Goal: Information Seeking & Learning: Learn about a topic

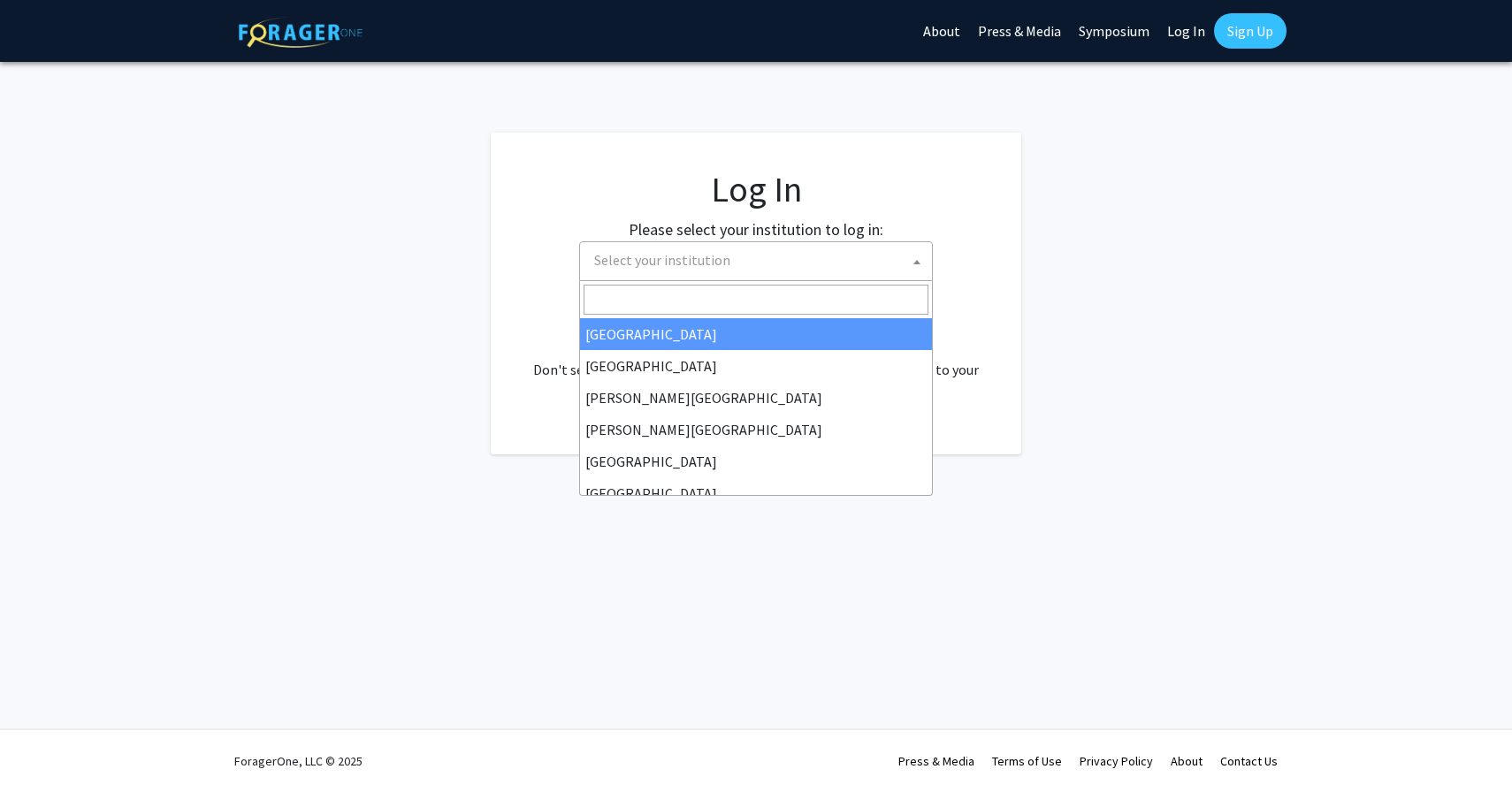
click at [888, 254] on span "Select your institution" at bounding box center [759, 260] width 345 height 36
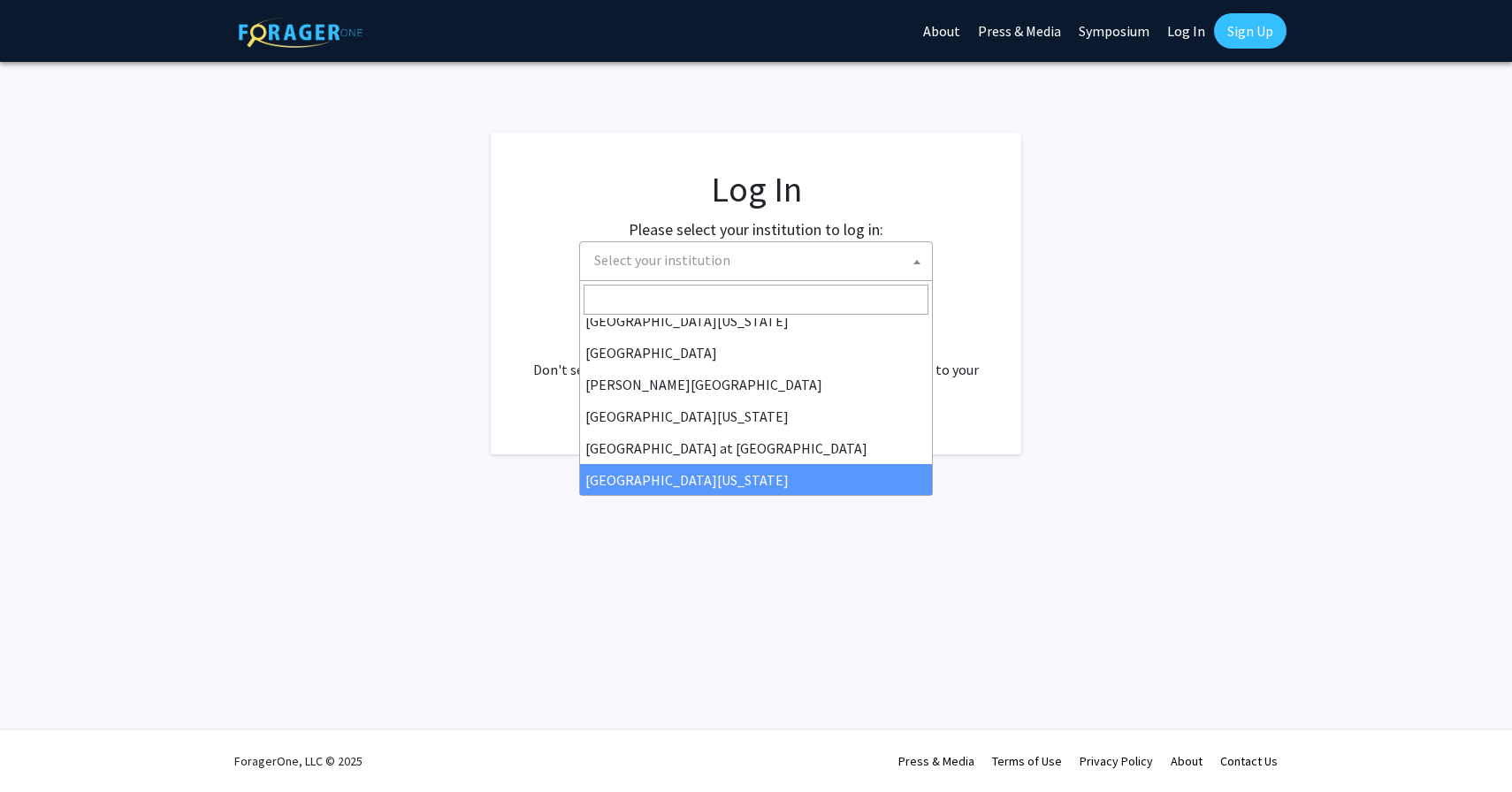
scroll to position [548, 0]
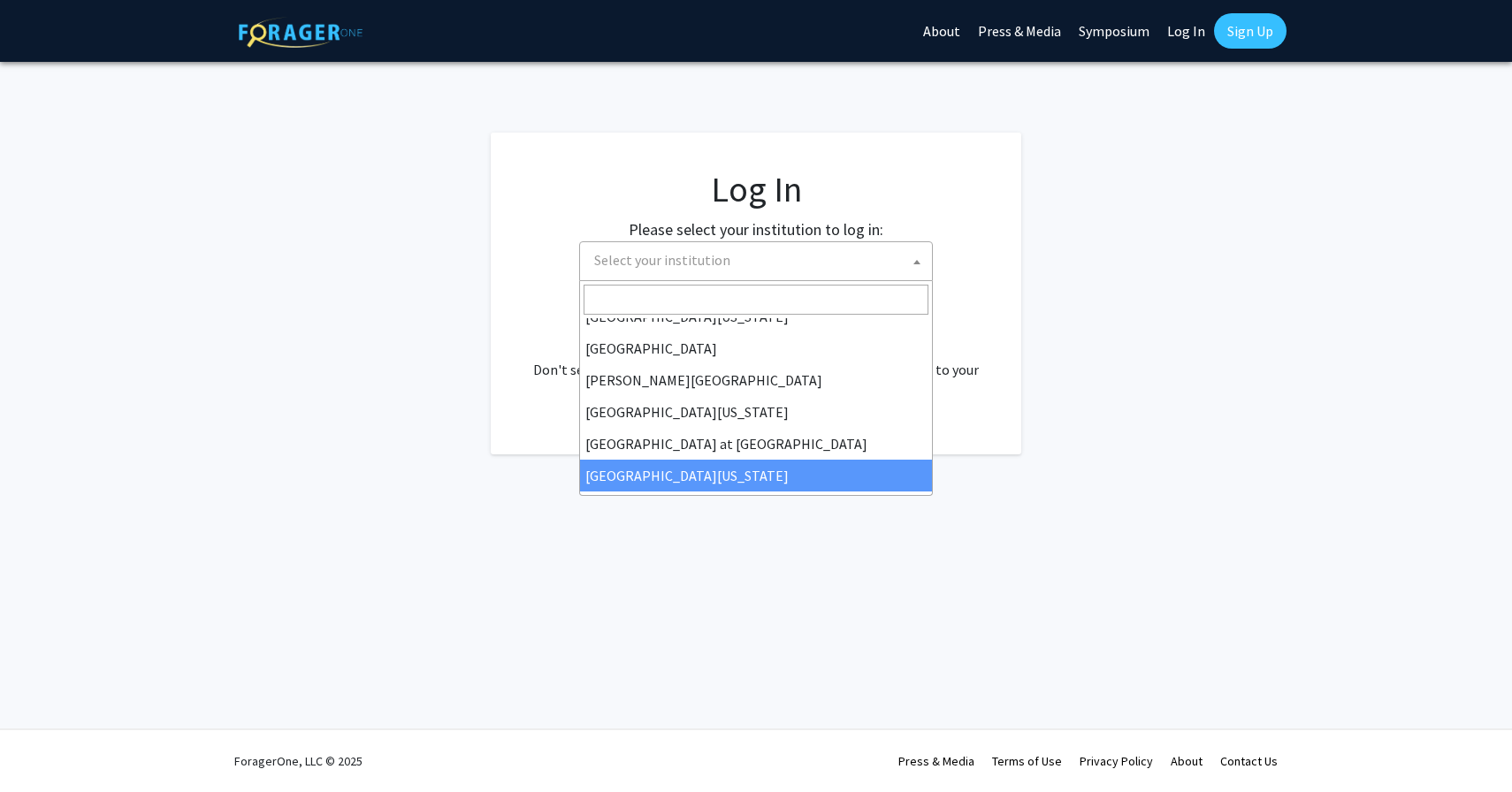
select select "13"
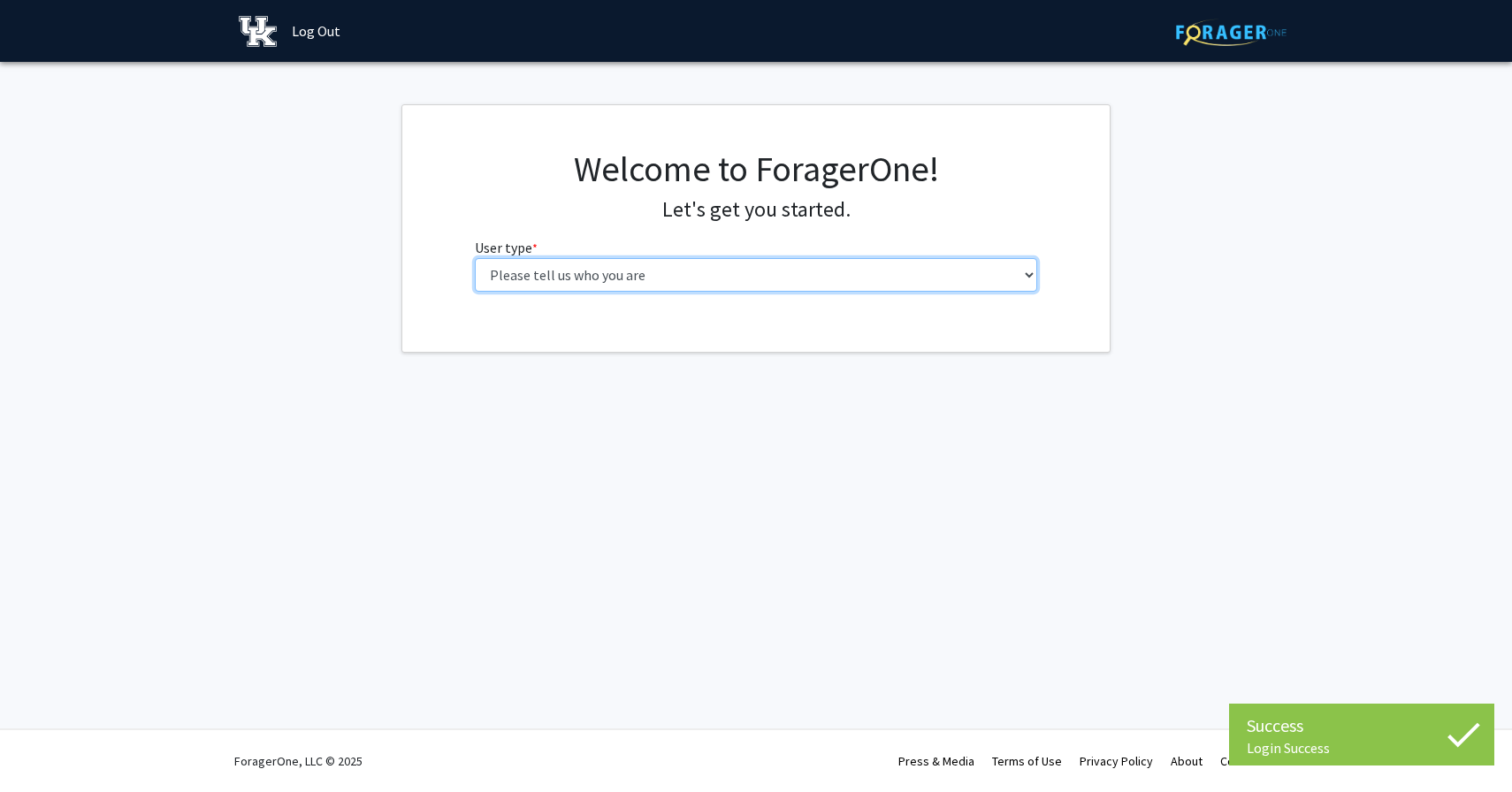
click at [738, 289] on select "Please tell us who you are Undergraduate Student Master's Student Doctoral Cand…" at bounding box center [756, 275] width 563 height 34
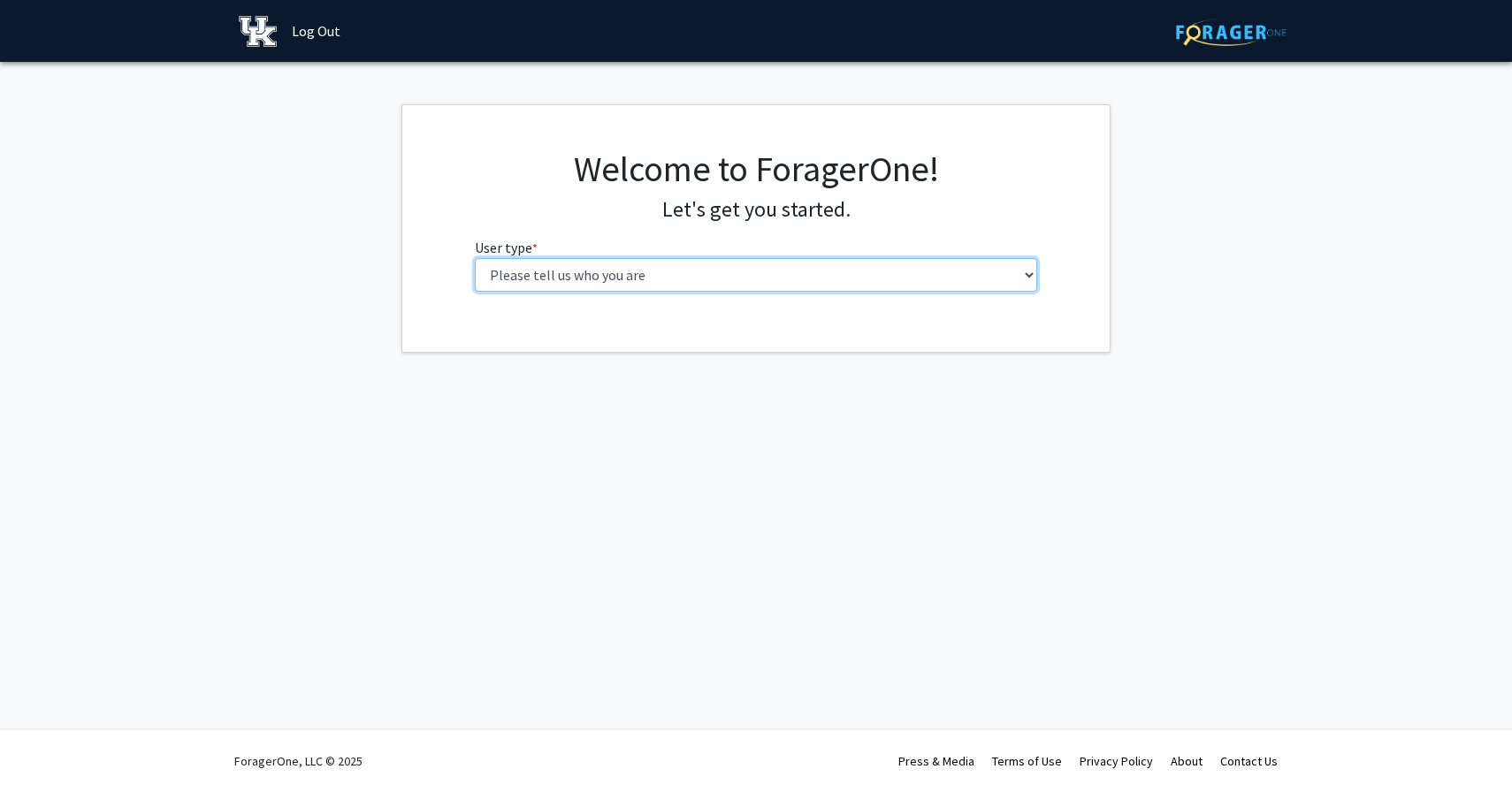
select select "4: postDoc"
click at [474, 258] on select "Please tell us who you are Undergraduate Student Master's Student Doctoral Cand…" at bounding box center [756, 275] width 563 height 34
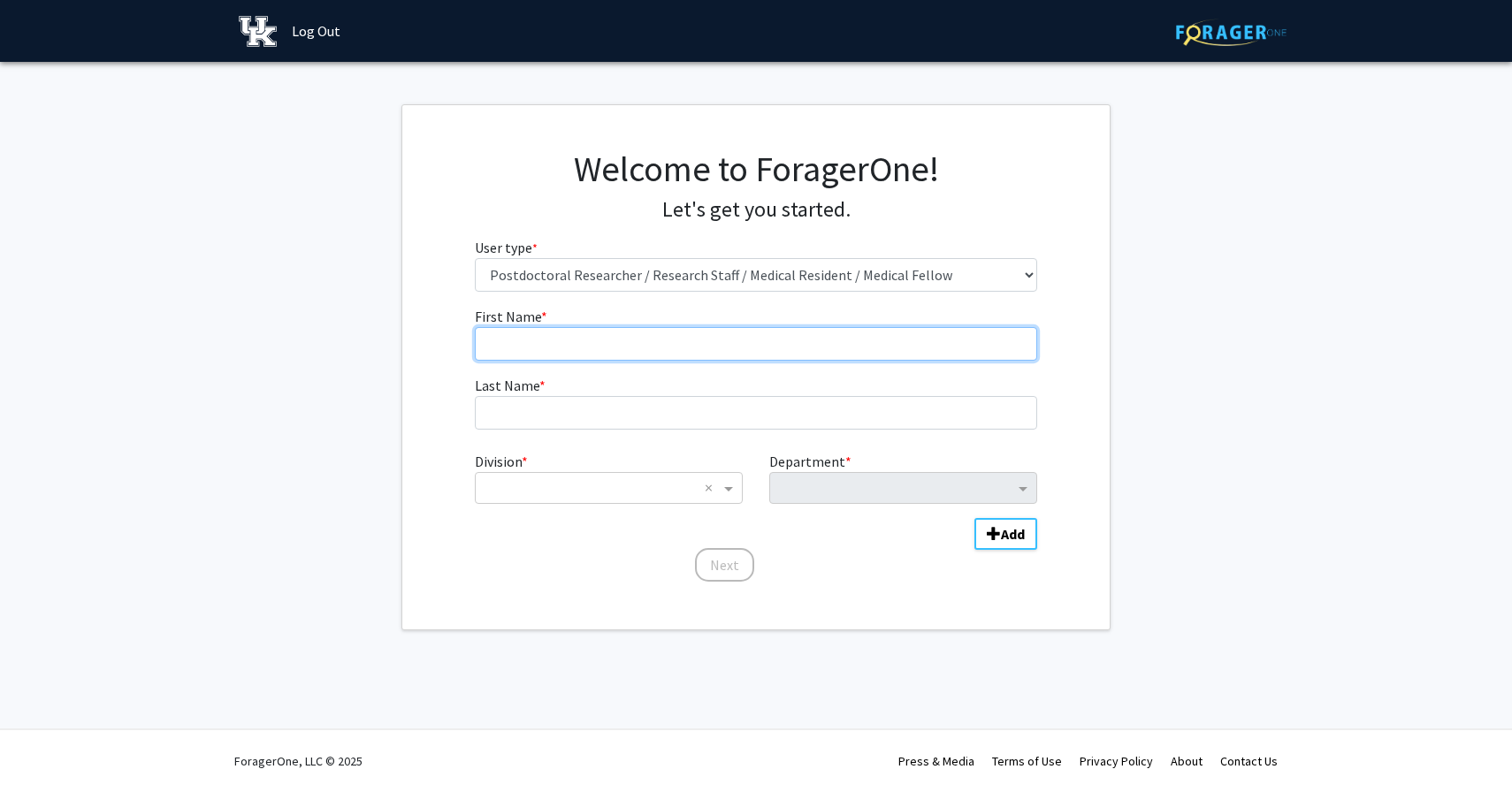
click at [795, 338] on input "First Name * required" at bounding box center [756, 344] width 563 height 34
type input "[GEOGRAPHIC_DATA]"
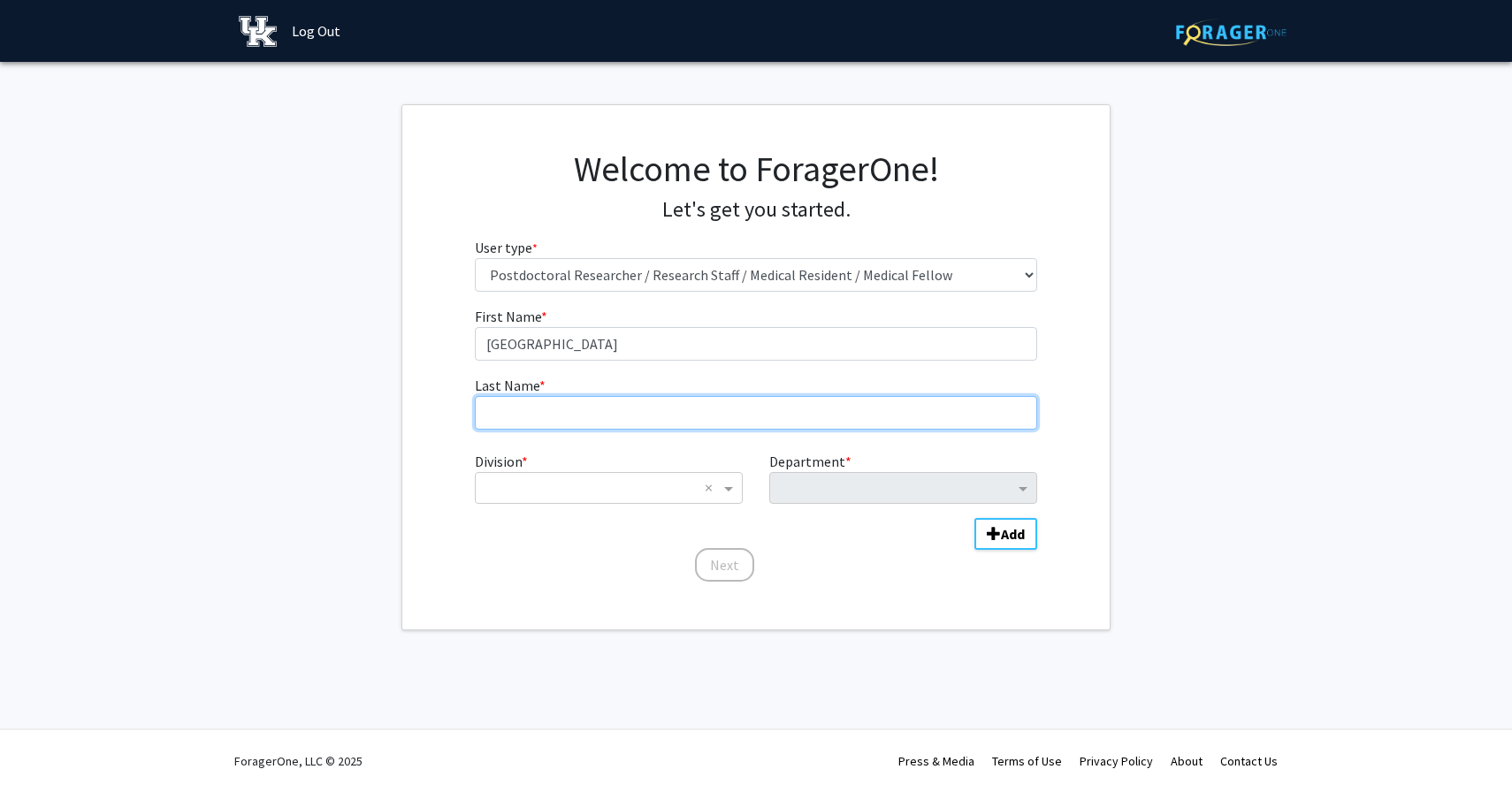
type input "[PERSON_NAME]"
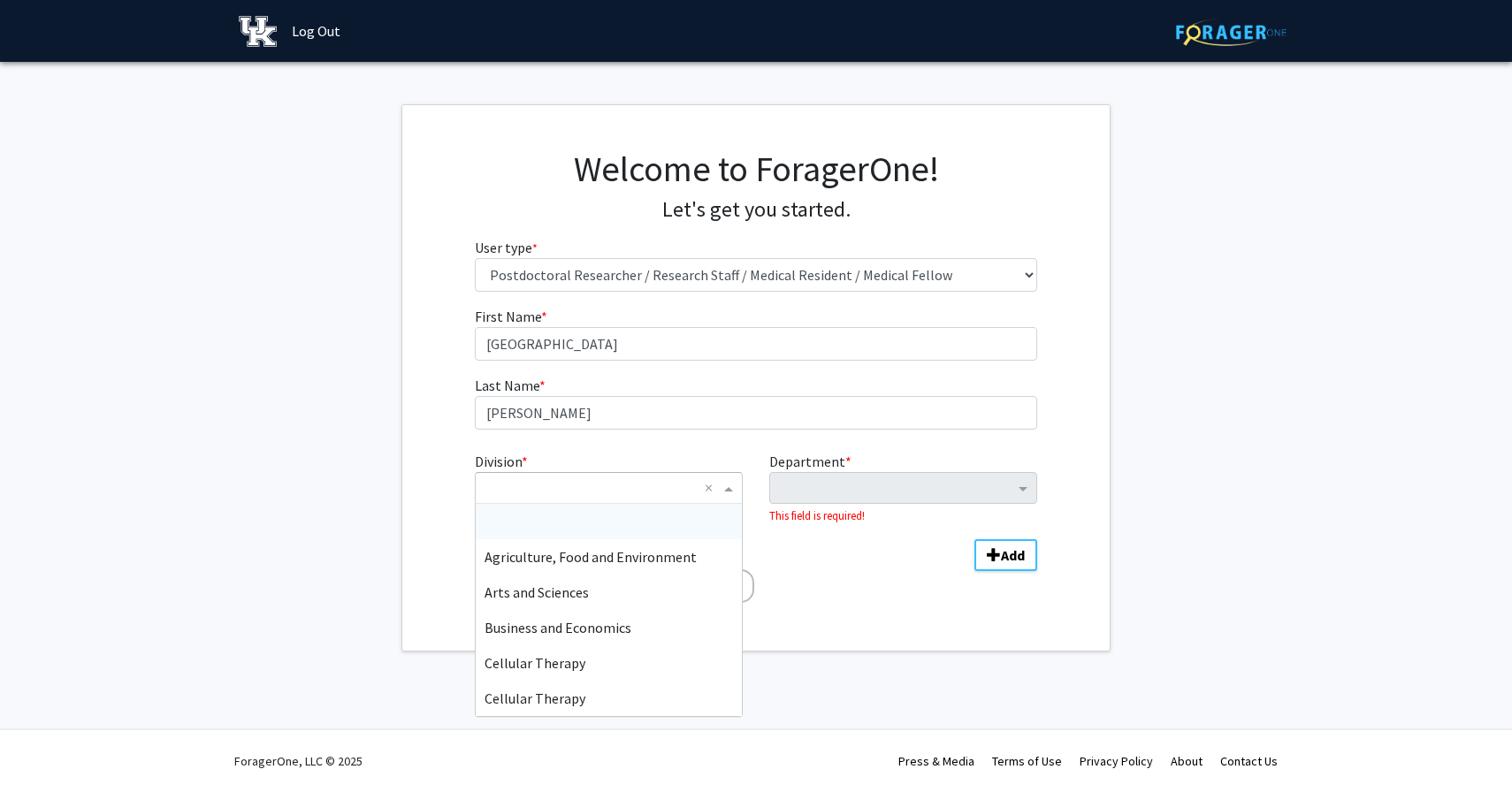
click at [622, 490] on input "Division" at bounding box center [591, 488] width 213 height 22
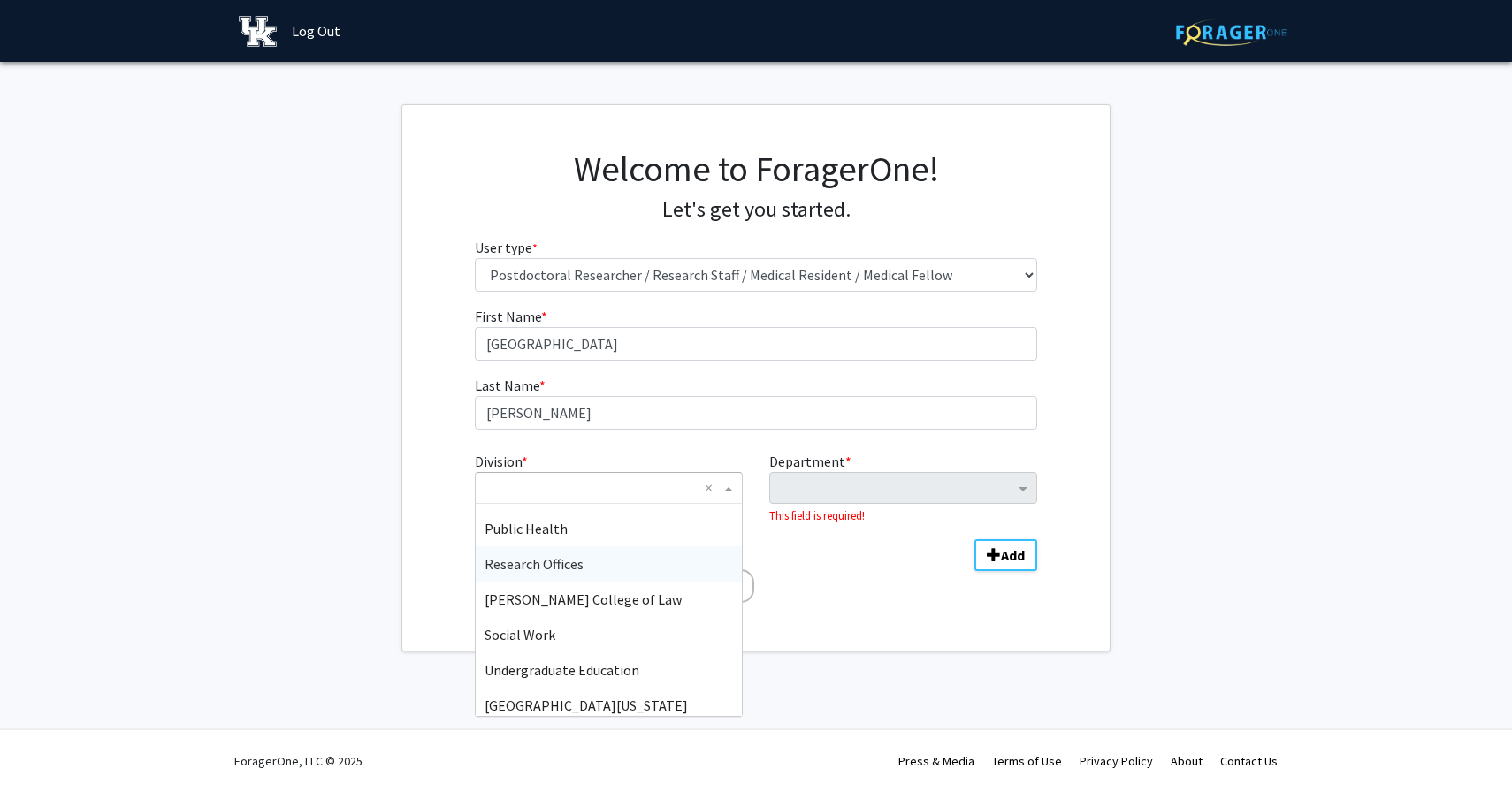
scroll to position [1521, 0]
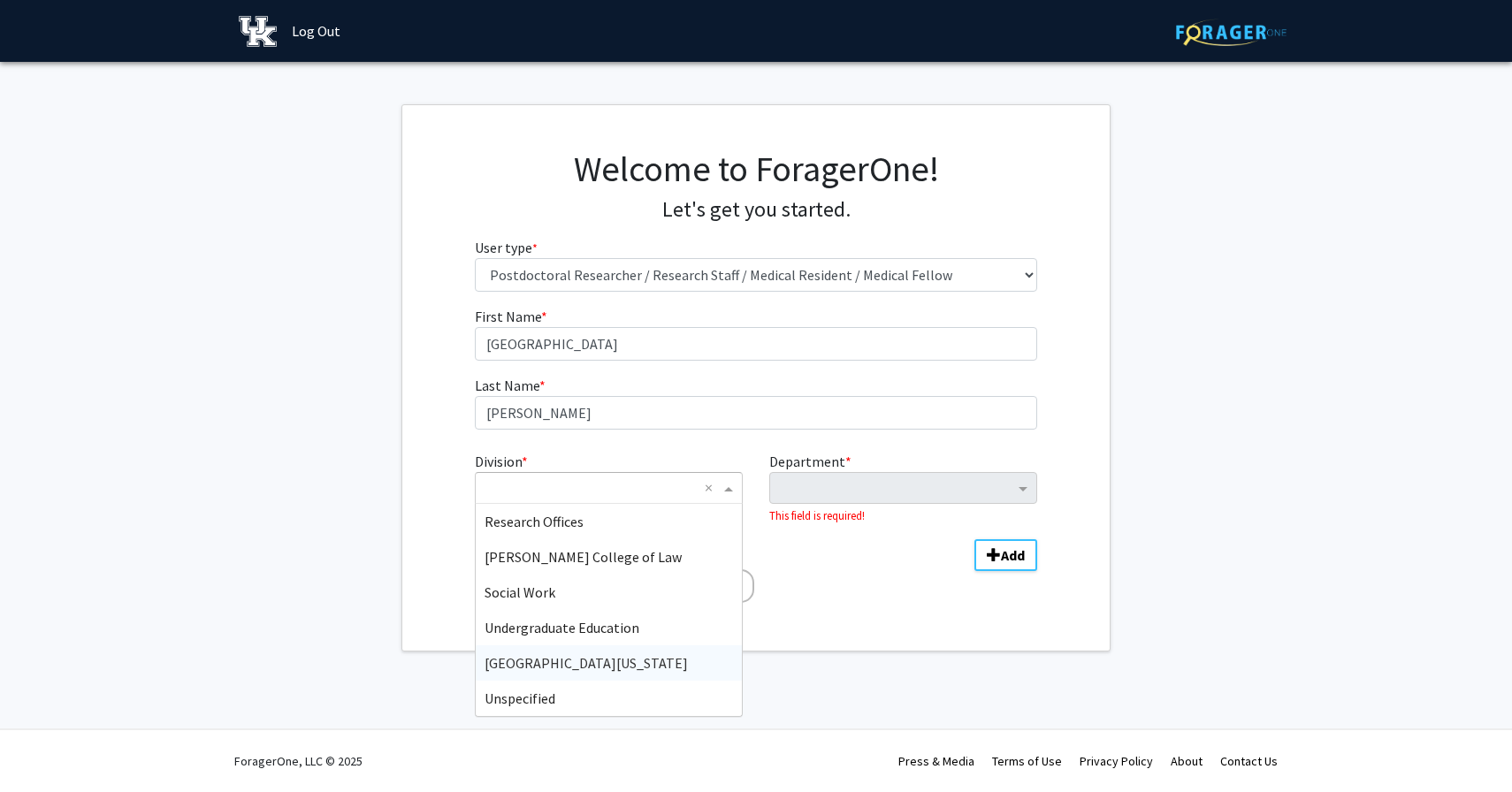
click at [563, 658] on span "[GEOGRAPHIC_DATA][US_STATE]" at bounding box center [586, 663] width 203 height 18
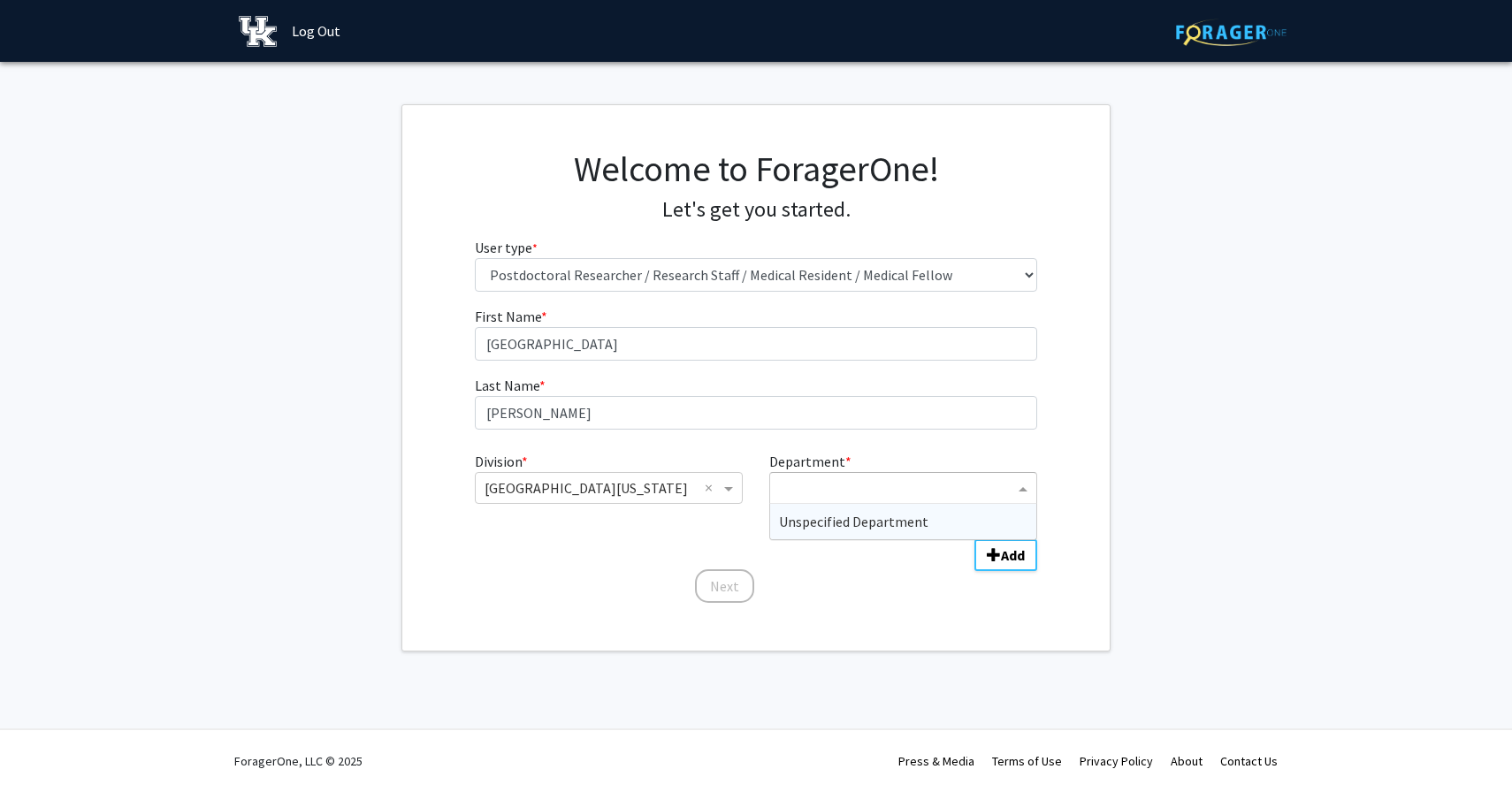
click at [865, 476] on div "Department" at bounding box center [892, 487] width 244 height 29
click at [852, 525] on span "Unspecified Department" at bounding box center [853, 522] width 149 height 18
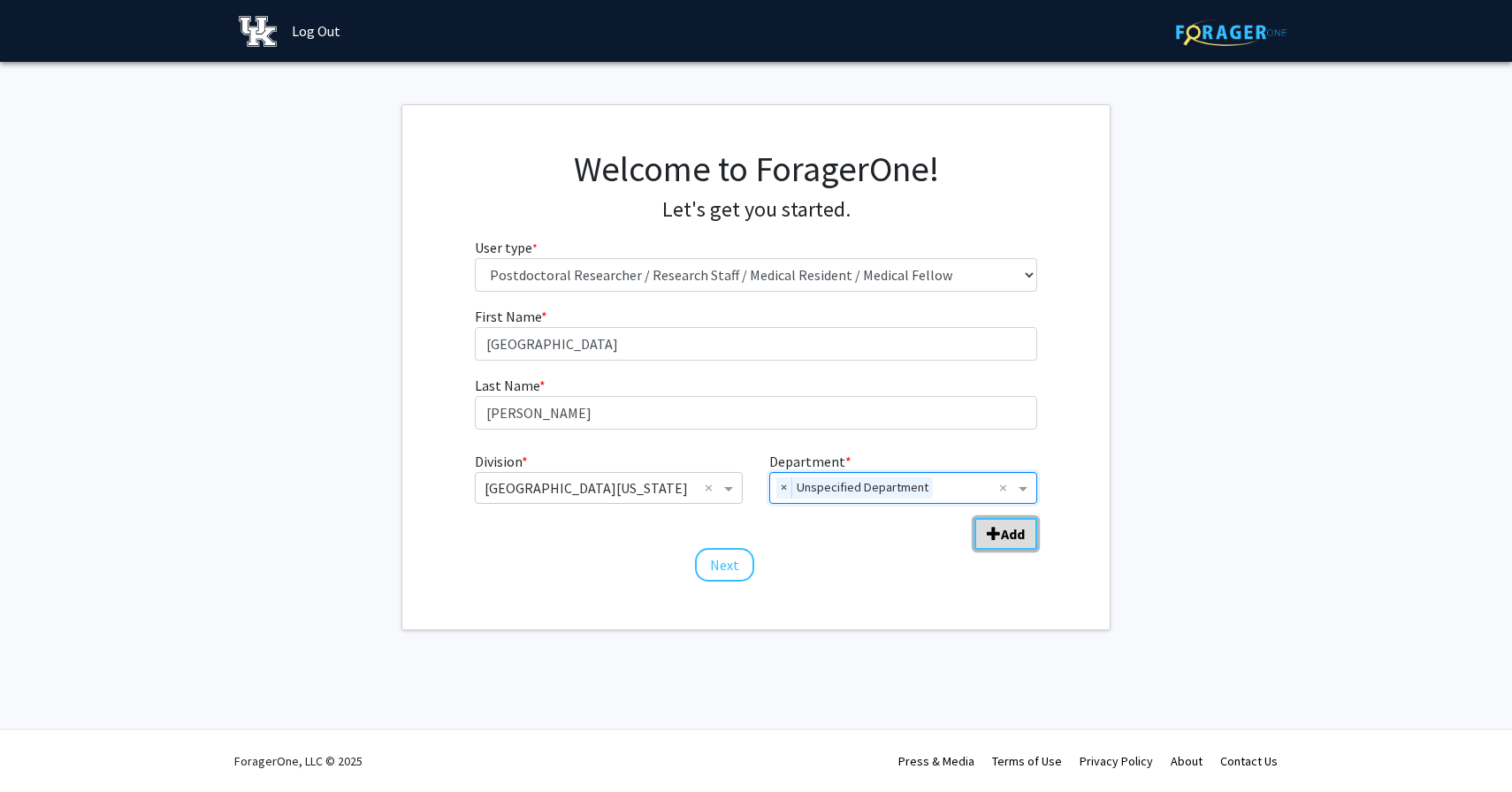
click at [1008, 533] on b "Add" at bounding box center [1013, 534] width 24 height 18
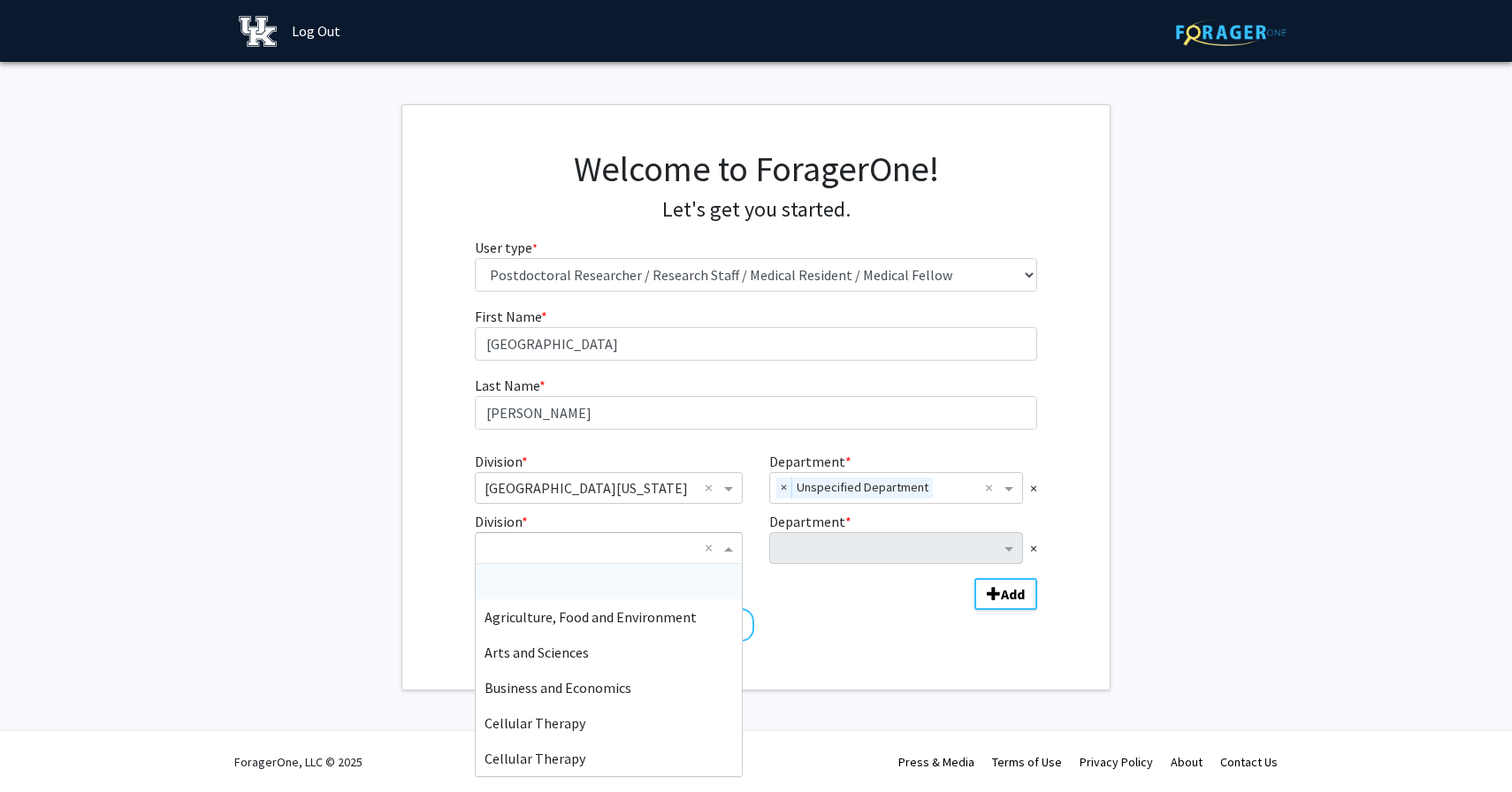
click at [727, 545] on span "Division" at bounding box center [731, 548] width 22 height 22
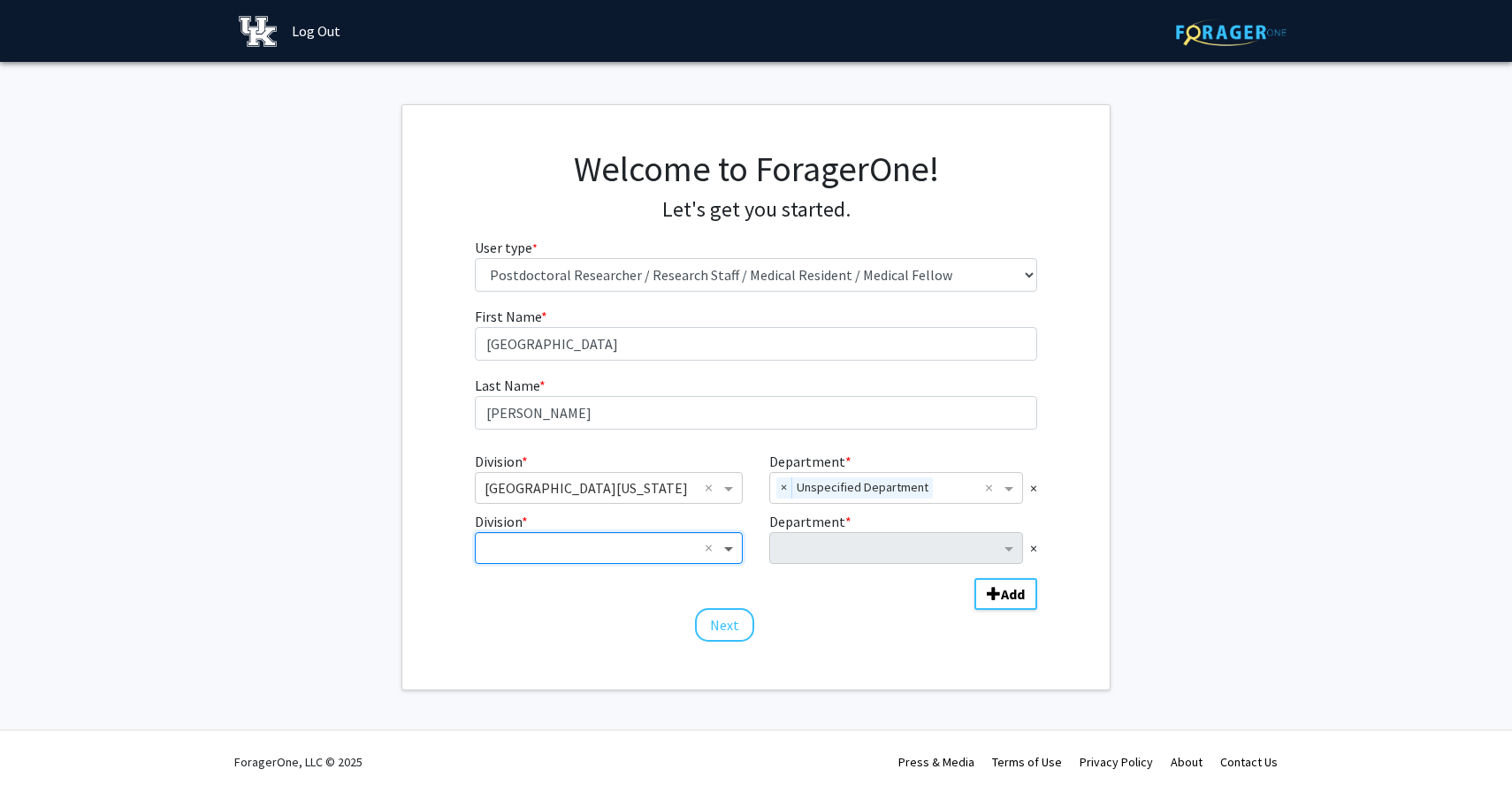
click at [728, 544] on span "Division" at bounding box center [731, 548] width 22 height 22
click at [736, 628] on button "Next" at bounding box center [724, 625] width 59 height 34
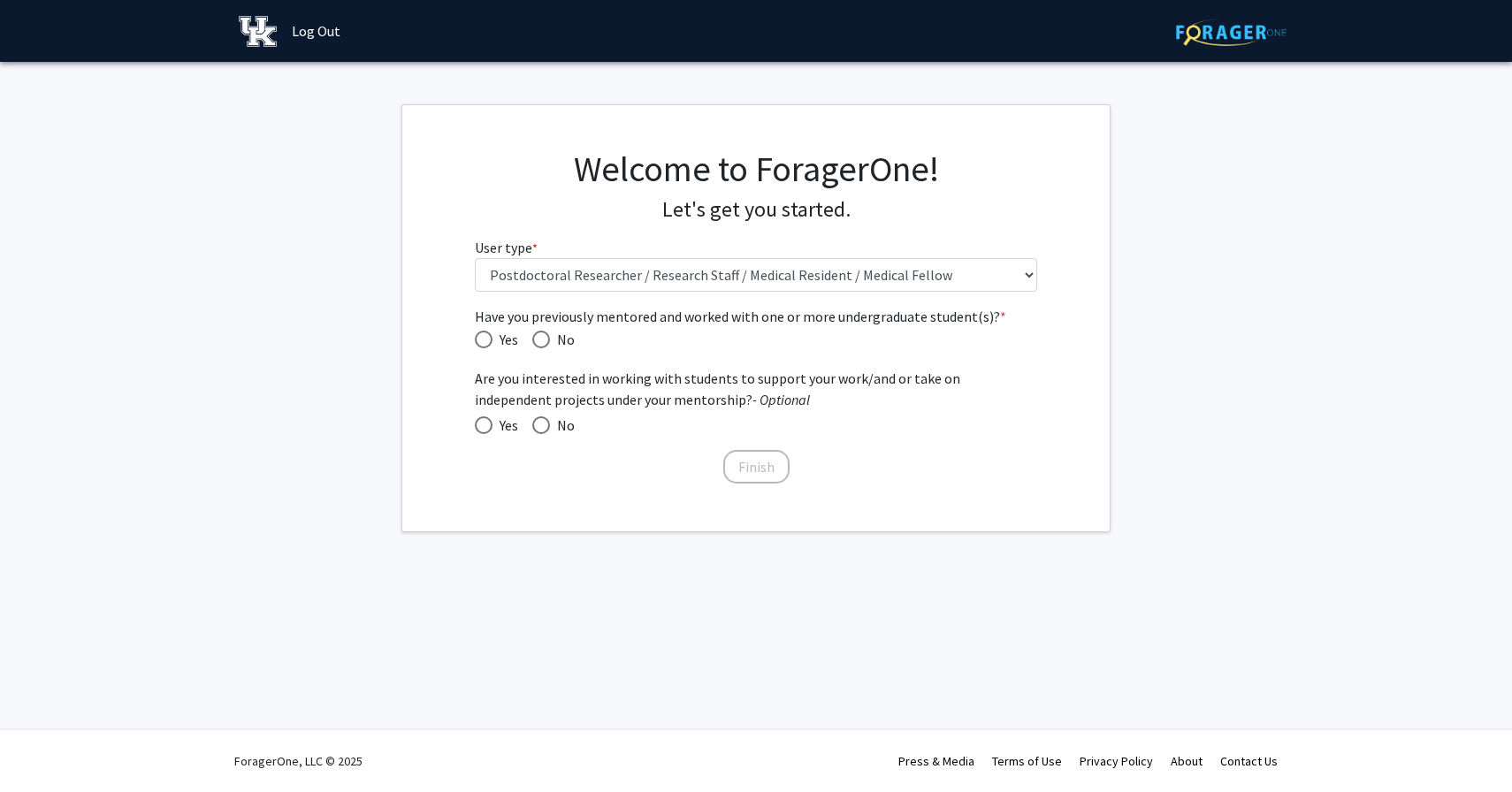
click at [546, 350] on div "Have you previously mentored and worked with one or more undergraduate student(…" at bounding box center [756, 387] width 563 height 163
click at [546, 339] on span "Have you previously mentored and worked with one or more undergraduate student(…" at bounding box center [541, 339] width 18 height 18
click at [546, 339] on input "No" at bounding box center [541, 339] width 18 height 18
radio input "true"
click at [497, 422] on span "Yes" at bounding box center [505, 425] width 26 height 22
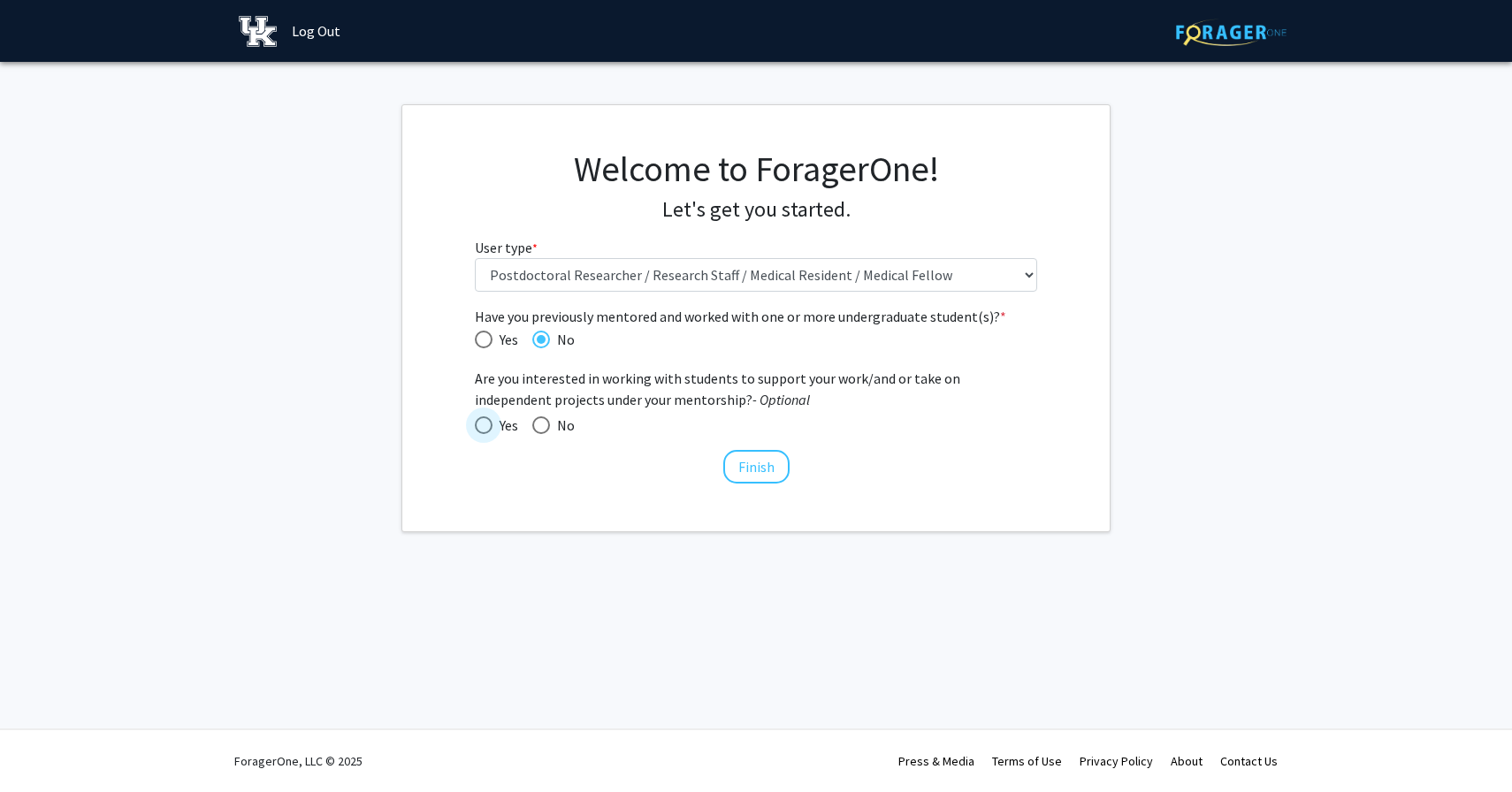
click at [492, 422] on input "Yes" at bounding box center [483, 425] width 18 height 18
radio input "true"
click at [765, 468] on button "Finish" at bounding box center [756, 467] width 66 height 34
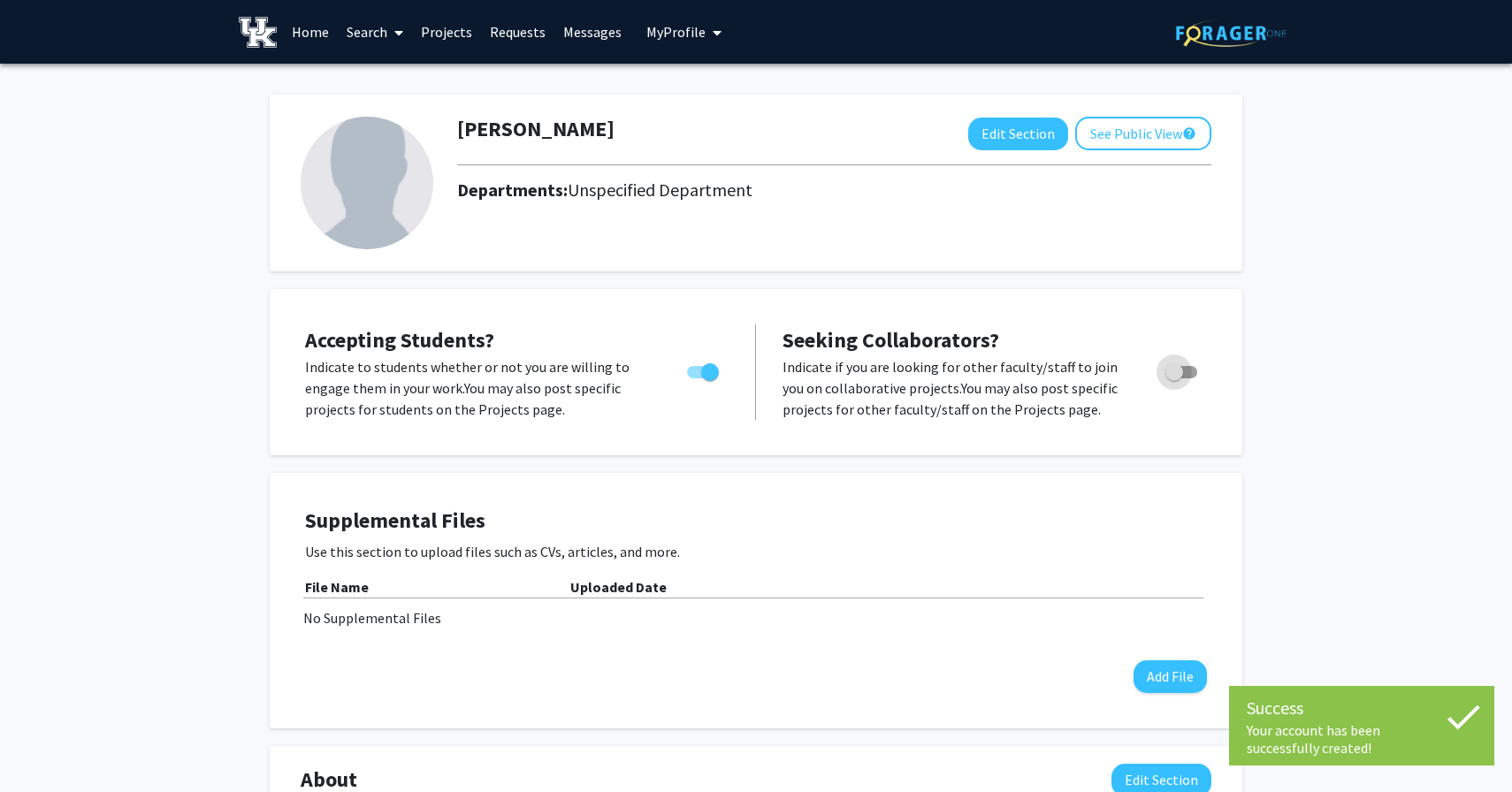
click at [1170, 376] on span "Toggle" at bounding box center [1174, 372] width 18 height 18
click at [1173, 379] on input "Toggle" at bounding box center [1173, 379] width 1 height 1
checkbox input "true"
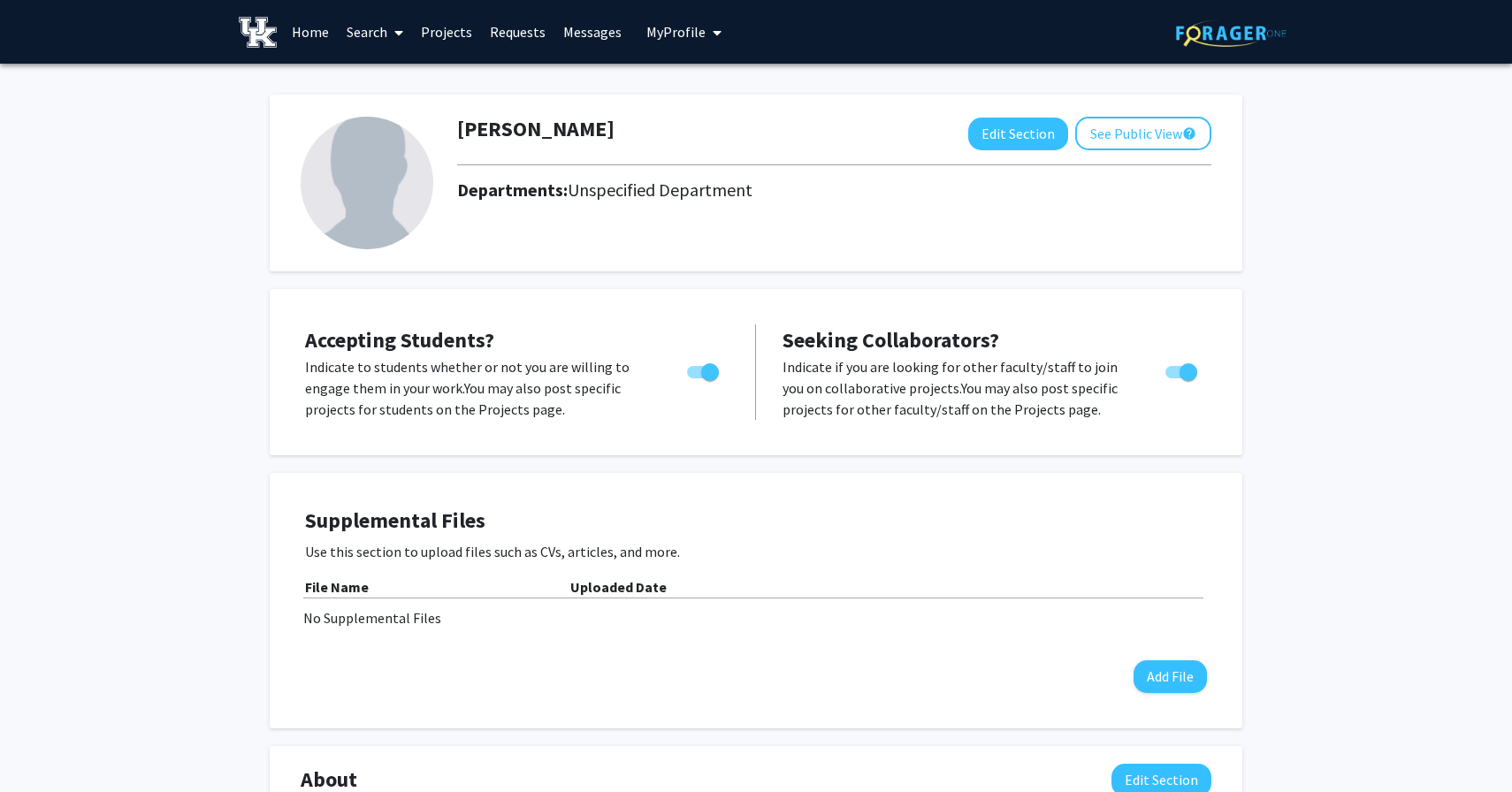
click at [361, 29] on link "Search" at bounding box center [374, 32] width 74 height 62
click at [404, 84] on span "Faculty/Staff" at bounding box center [402, 82] width 130 height 36
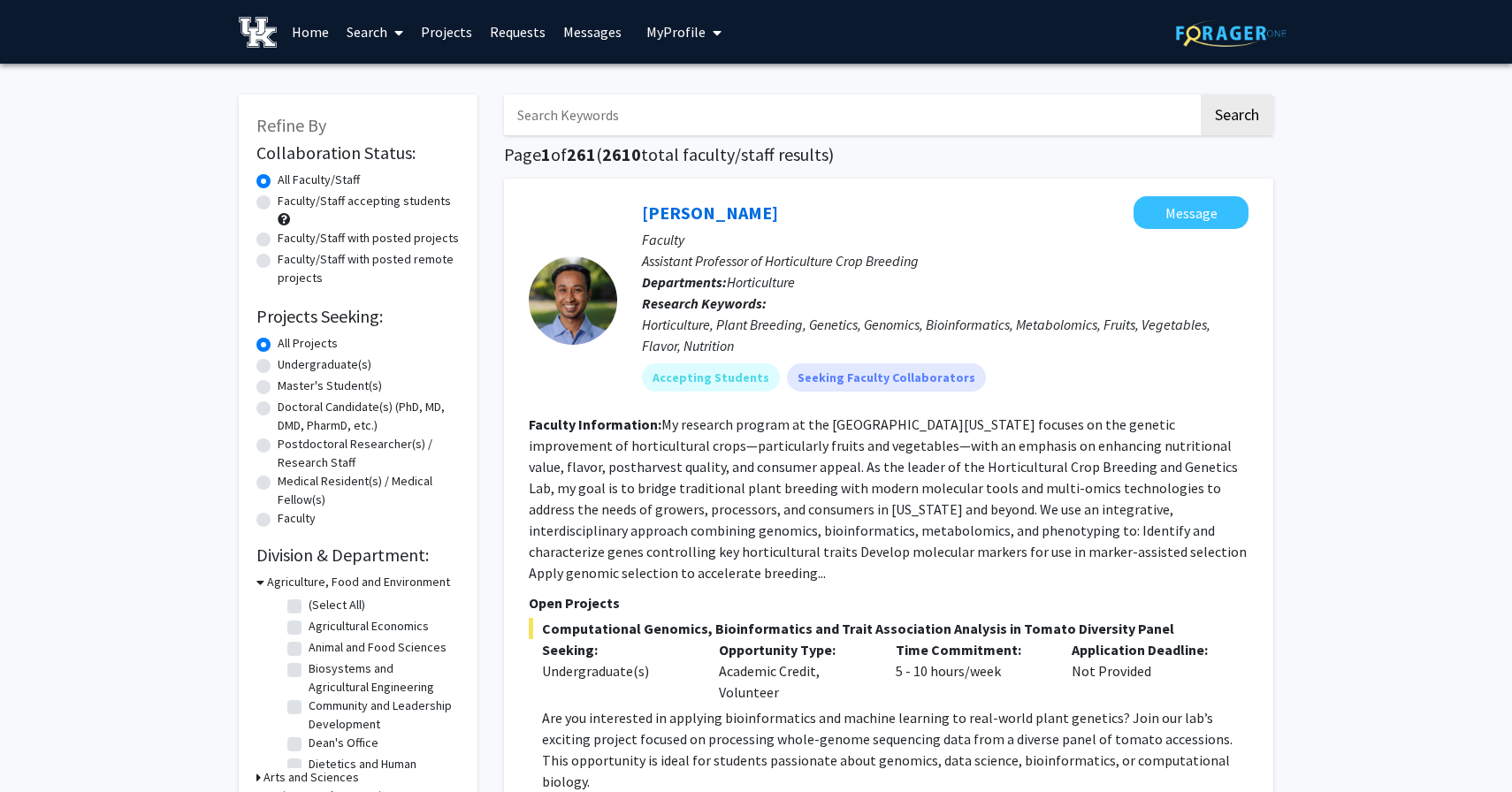
click at [277, 205] on label "Faculty/Staff accepting students" at bounding box center [364, 200] width 174 height 19
click at [277, 203] on input "Faculty/Staff accepting students" at bounding box center [283, 197] width 12 height 12
radio input "true"
click at [277, 448] on label "Postdoctoral Researcher(s) / Research Staff" at bounding box center [368, 454] width 182 height 37
click at [277, 447] on input "Postdoctoral Researcher(s) / Research Staff" at bounding box center [283, 441] width 12 height 12
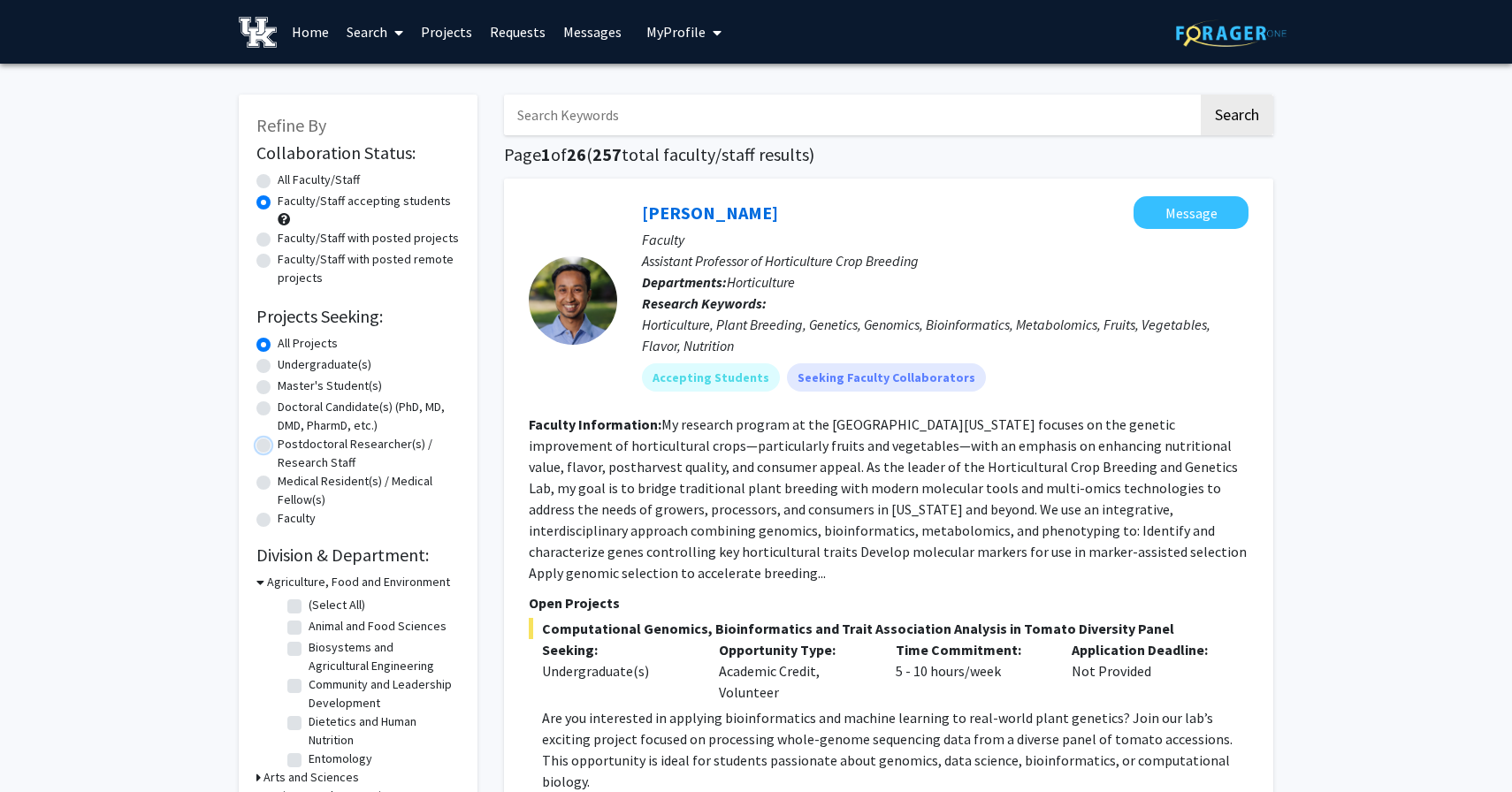
radio input "true"
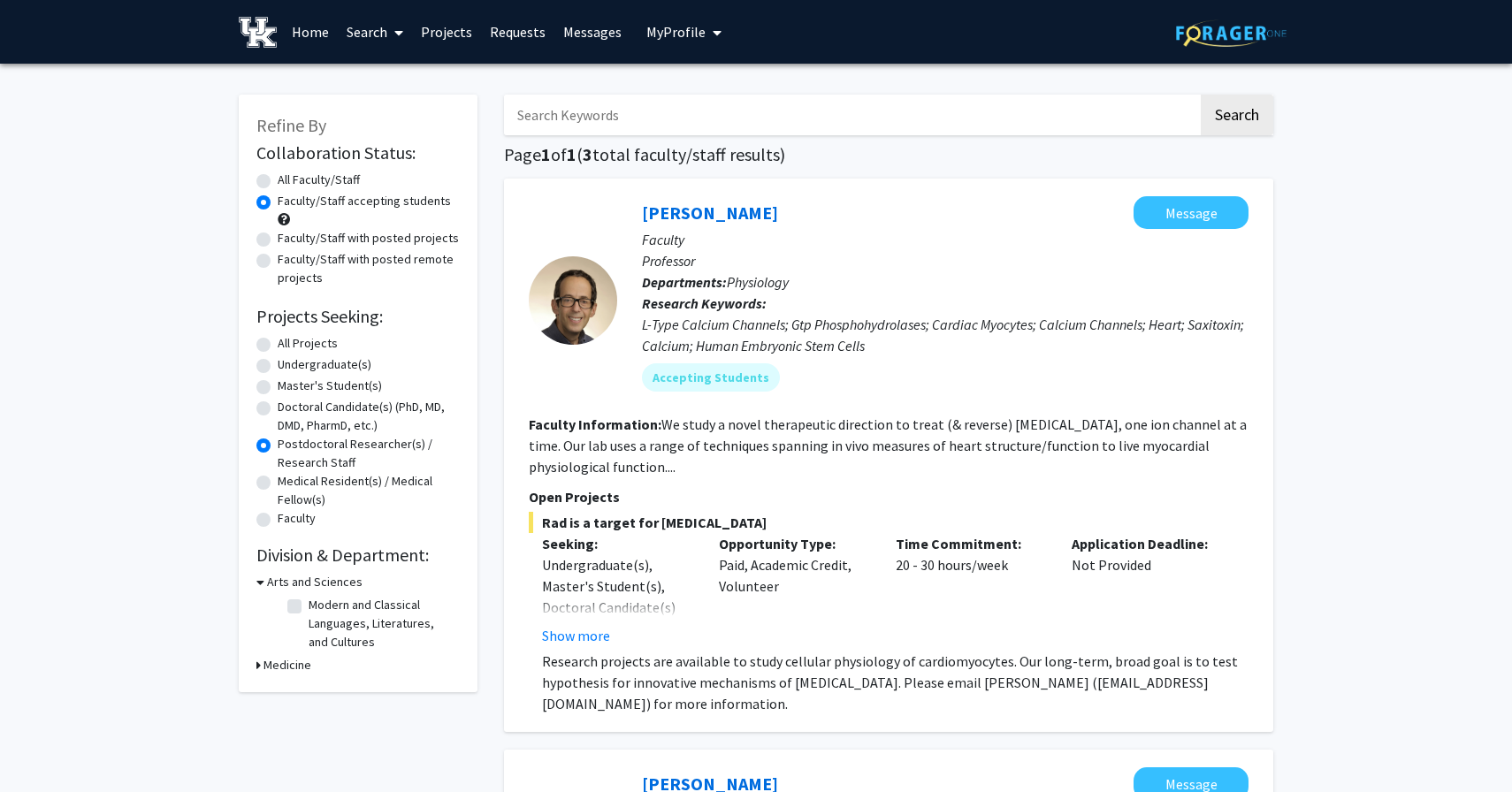
click at [277, 179] on label "All Faculty/Staff" at bounding box center [318, 180] width 82 height 19
click at [277, 179] on input "All Faculty/Staff" at bounding box center [283, 177] width 12 height 12
radio input "true"
click at [277, 345] on label "All Projects" at bounding box center [307, 343] width 60 height 19
click at [277, 345] on input "All Projects" at bounding box center [283, 340] width 12 height 12
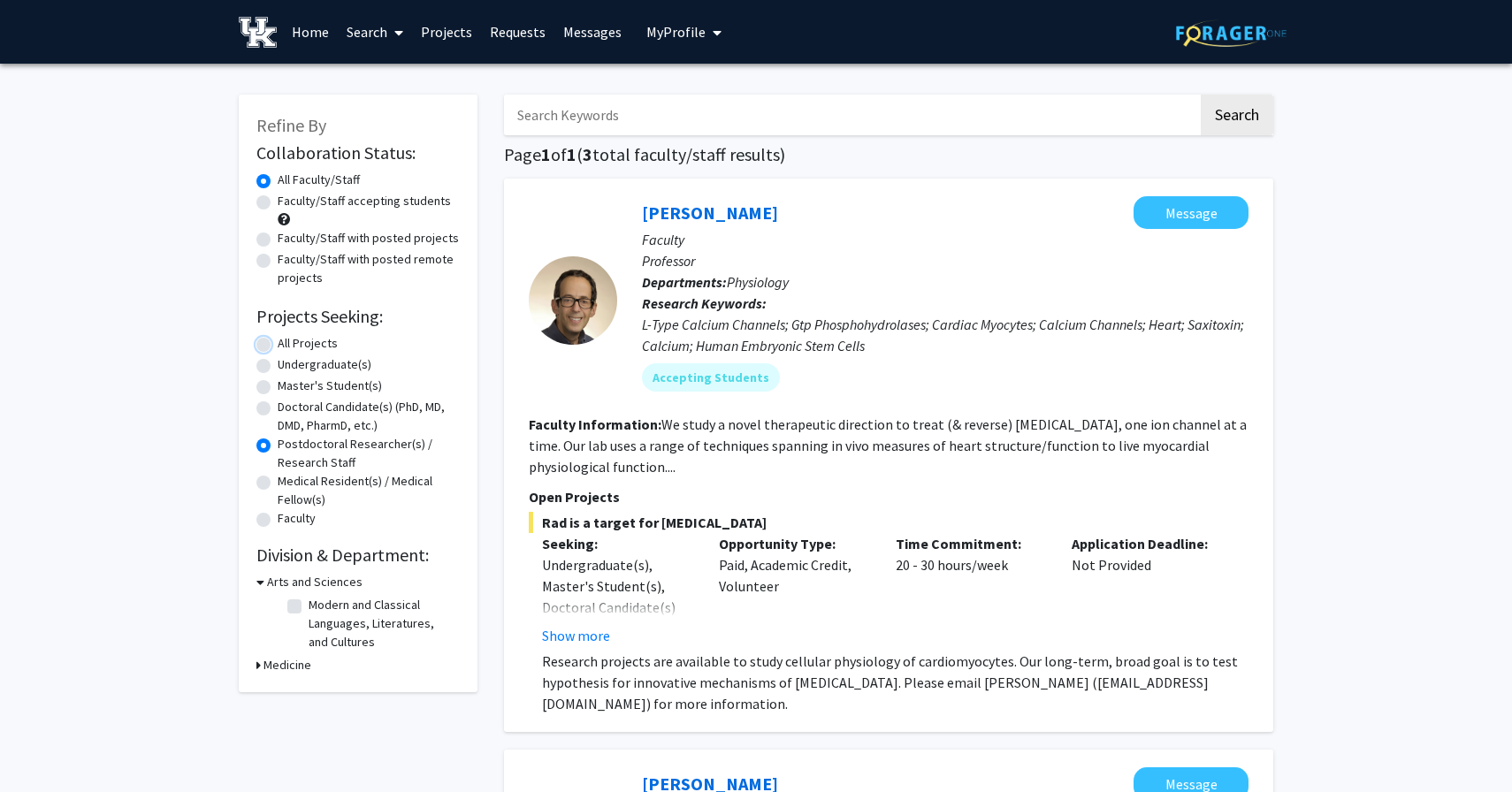
radio input "true"
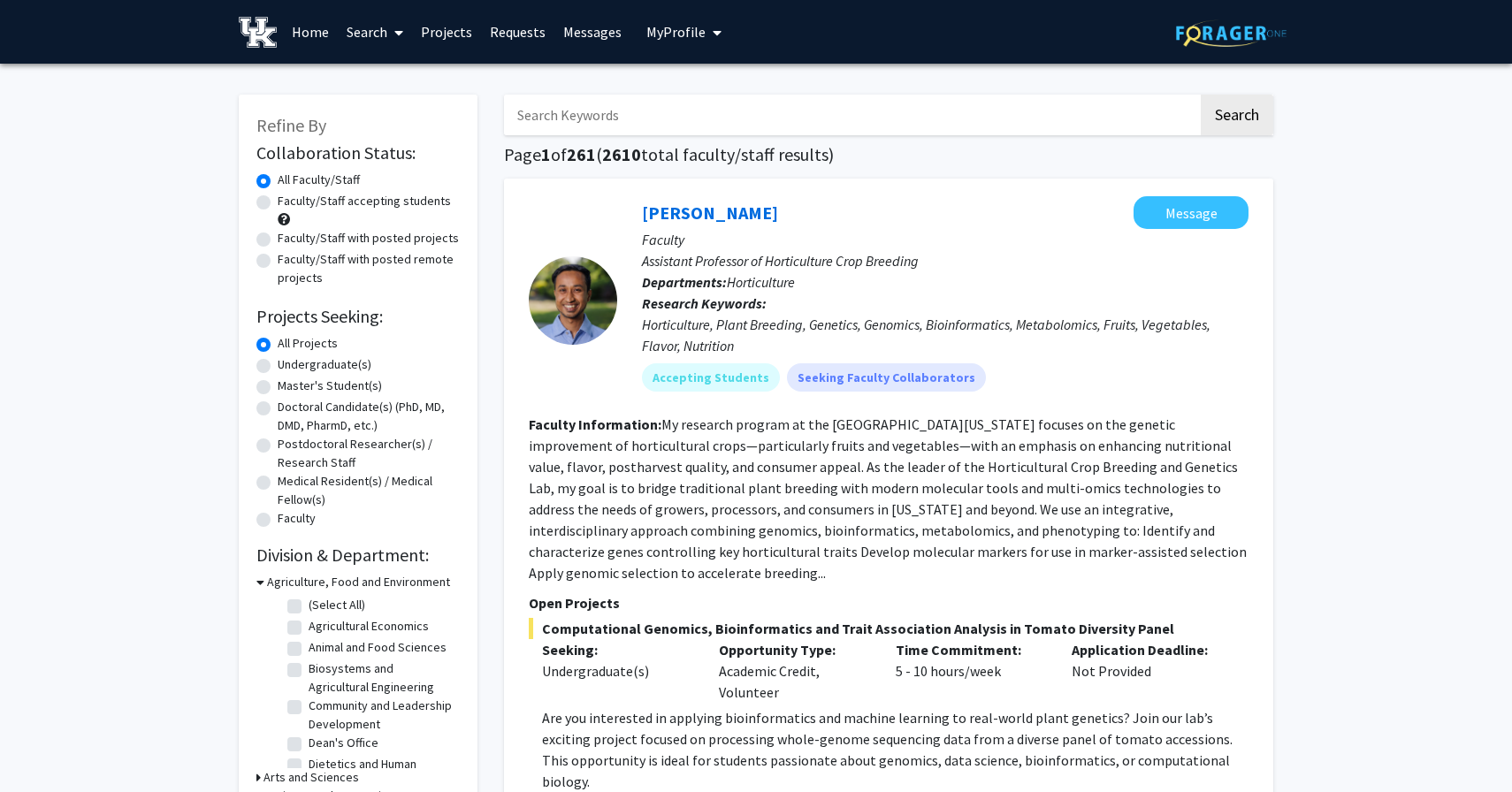
click at [277, 200] on label "Faculty/Staff accepting students" at bounding box center [364, 200] width 174 height 19
click at [277, 200] on input "Faculty/Staff accepting students" at bounding box center [283, 197] width 12 height 12
radio input "true"
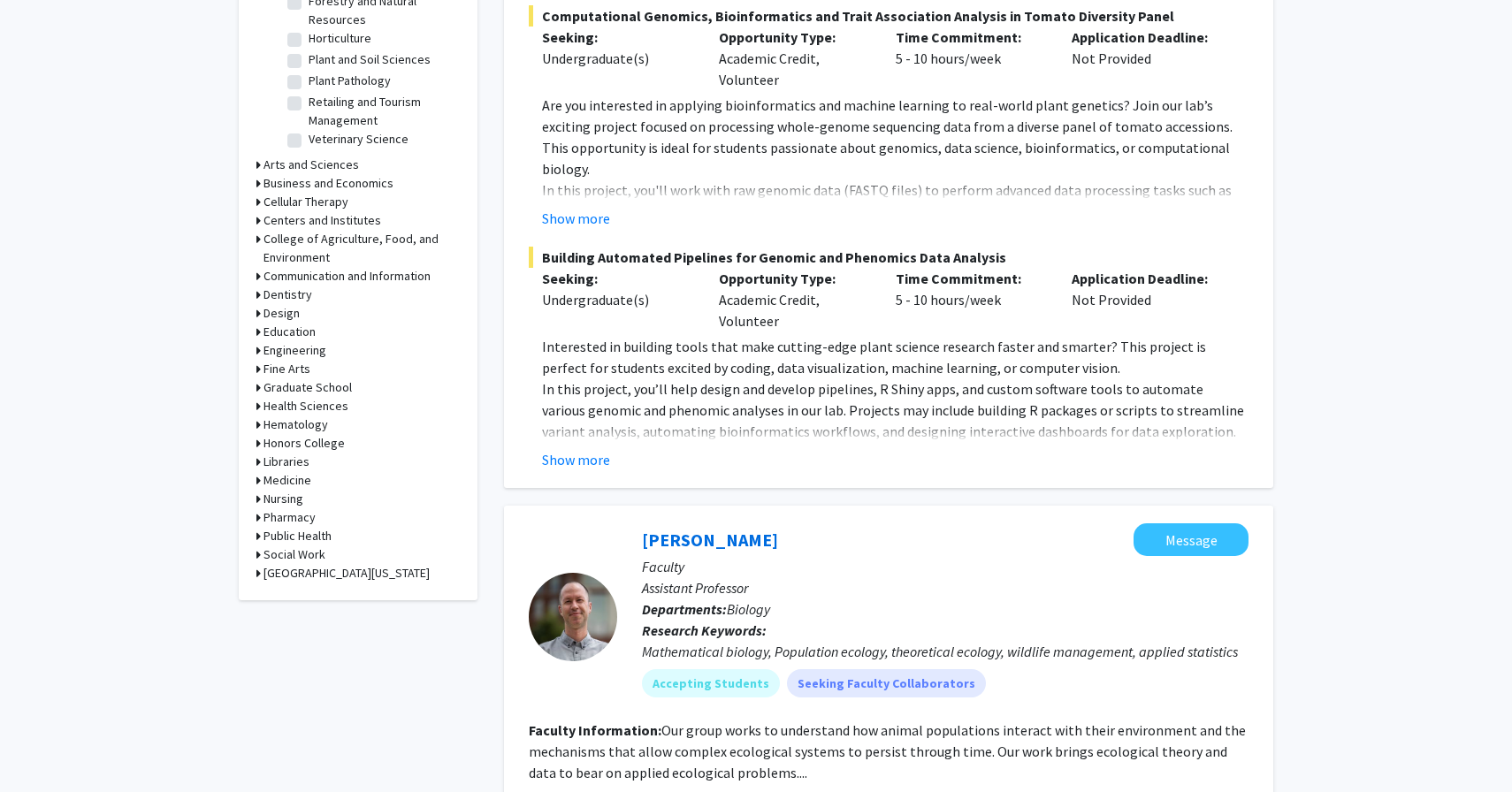
scroll to position [612, 0]
click at [259, 481] on icon at bounding box center [258, 481] width 4 height 19
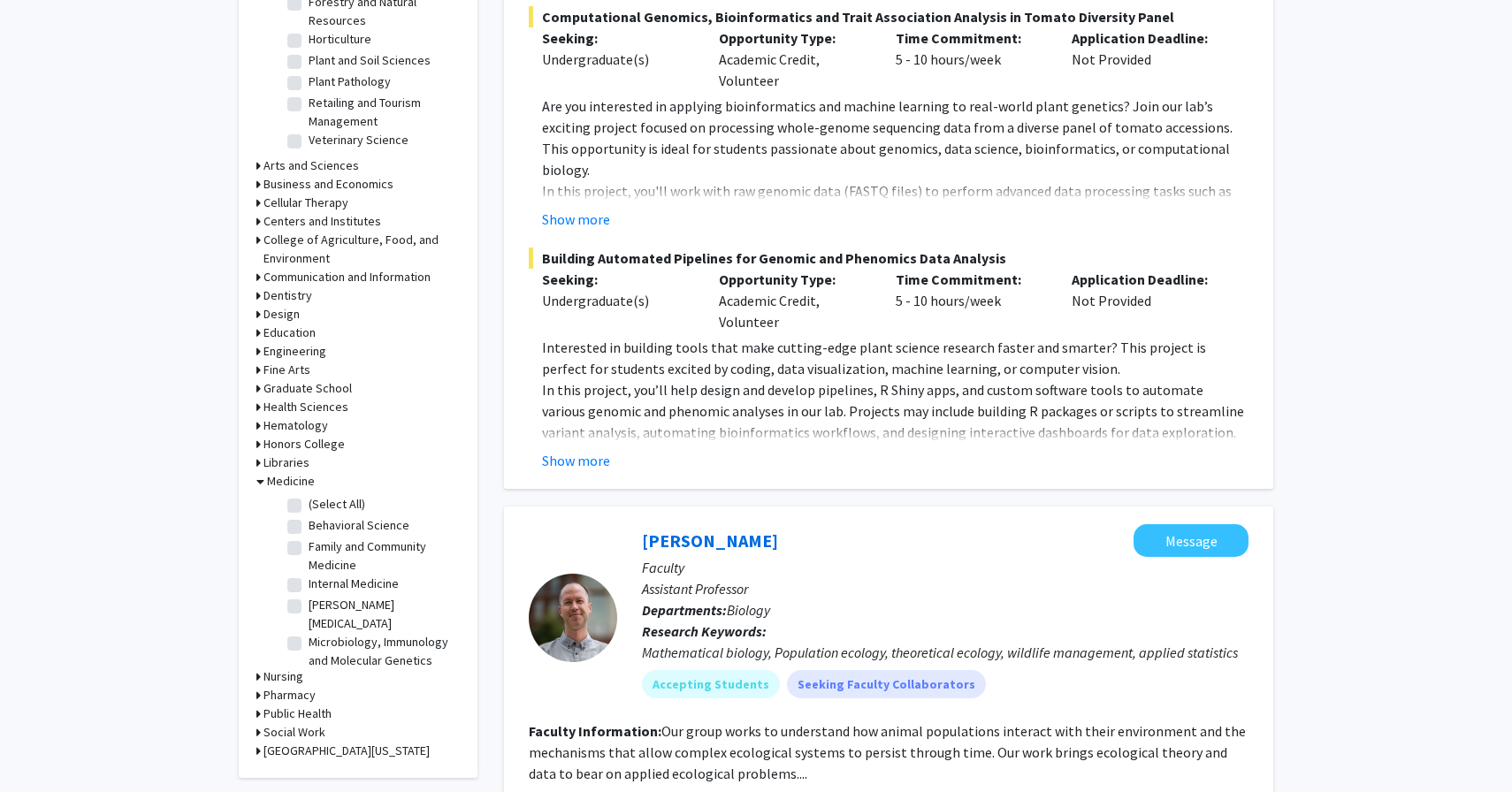
click at [309, 505] on label "(Select All)" at bounding box center [336, 504] width 56 height 19
click at [309, 505] on input "(Select All)" at bounding box center [315, 501] width 12 height 12
checkbox input "true"
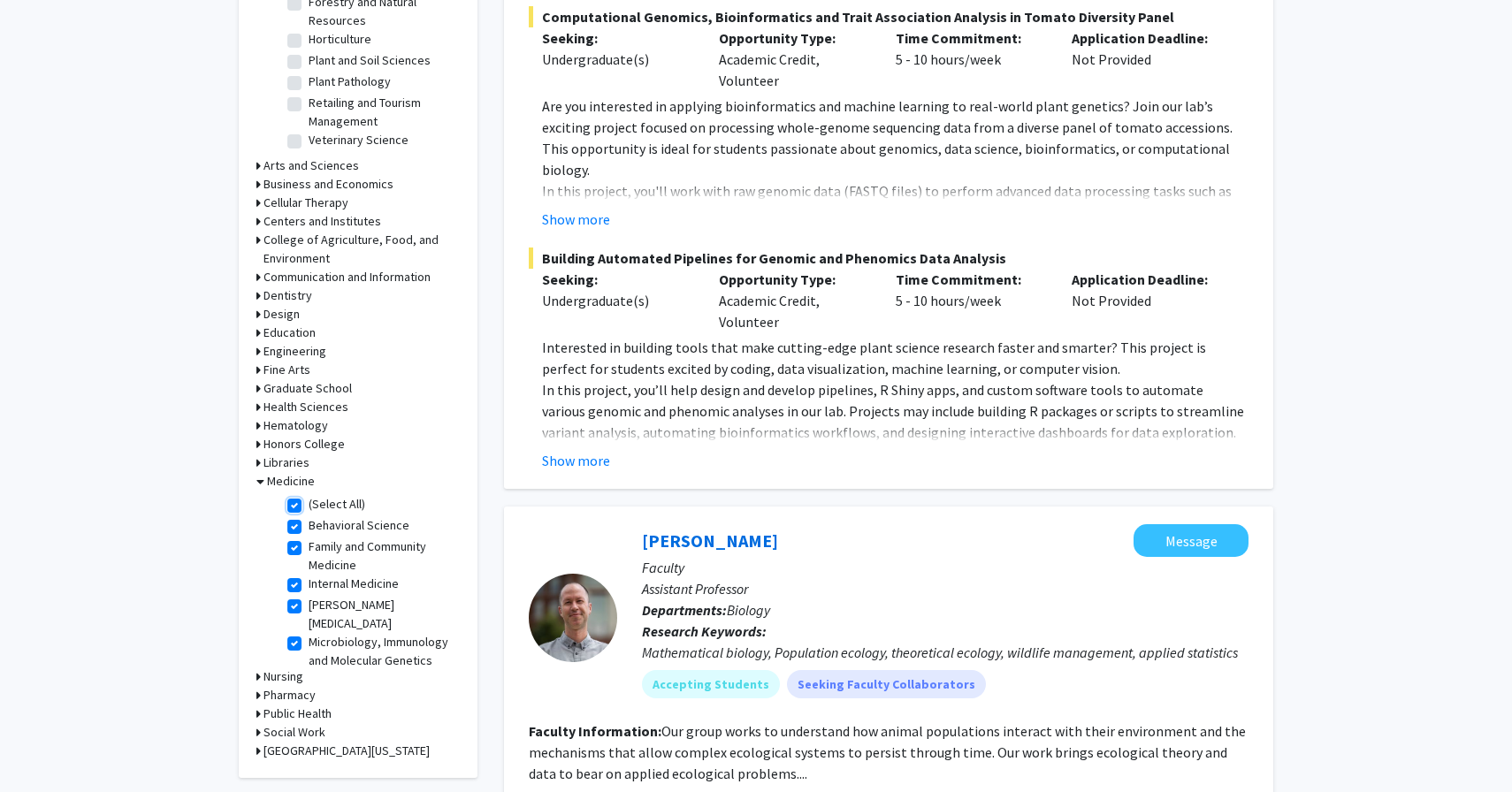
checkbox input "true"
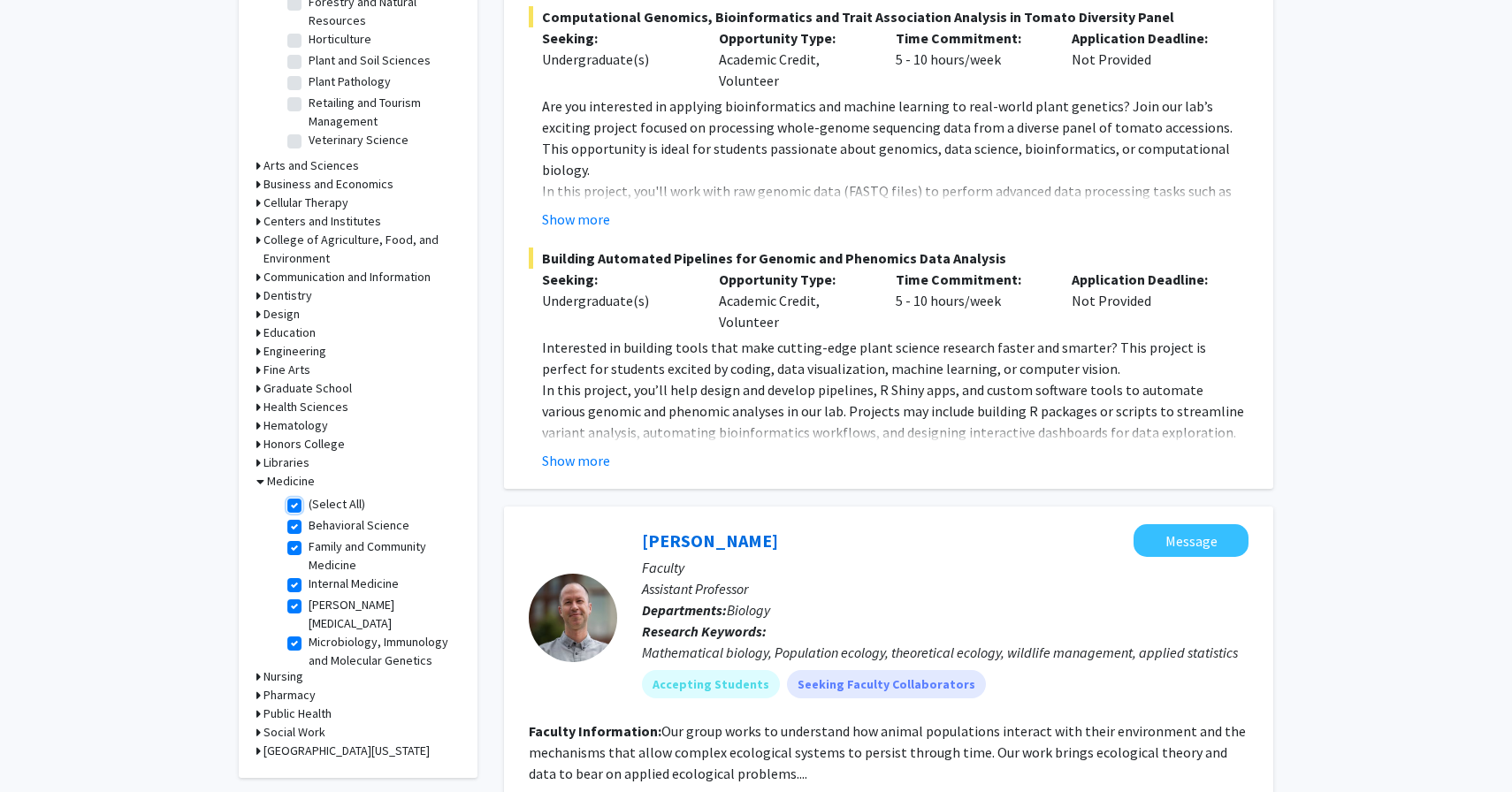
checkbox input "true"
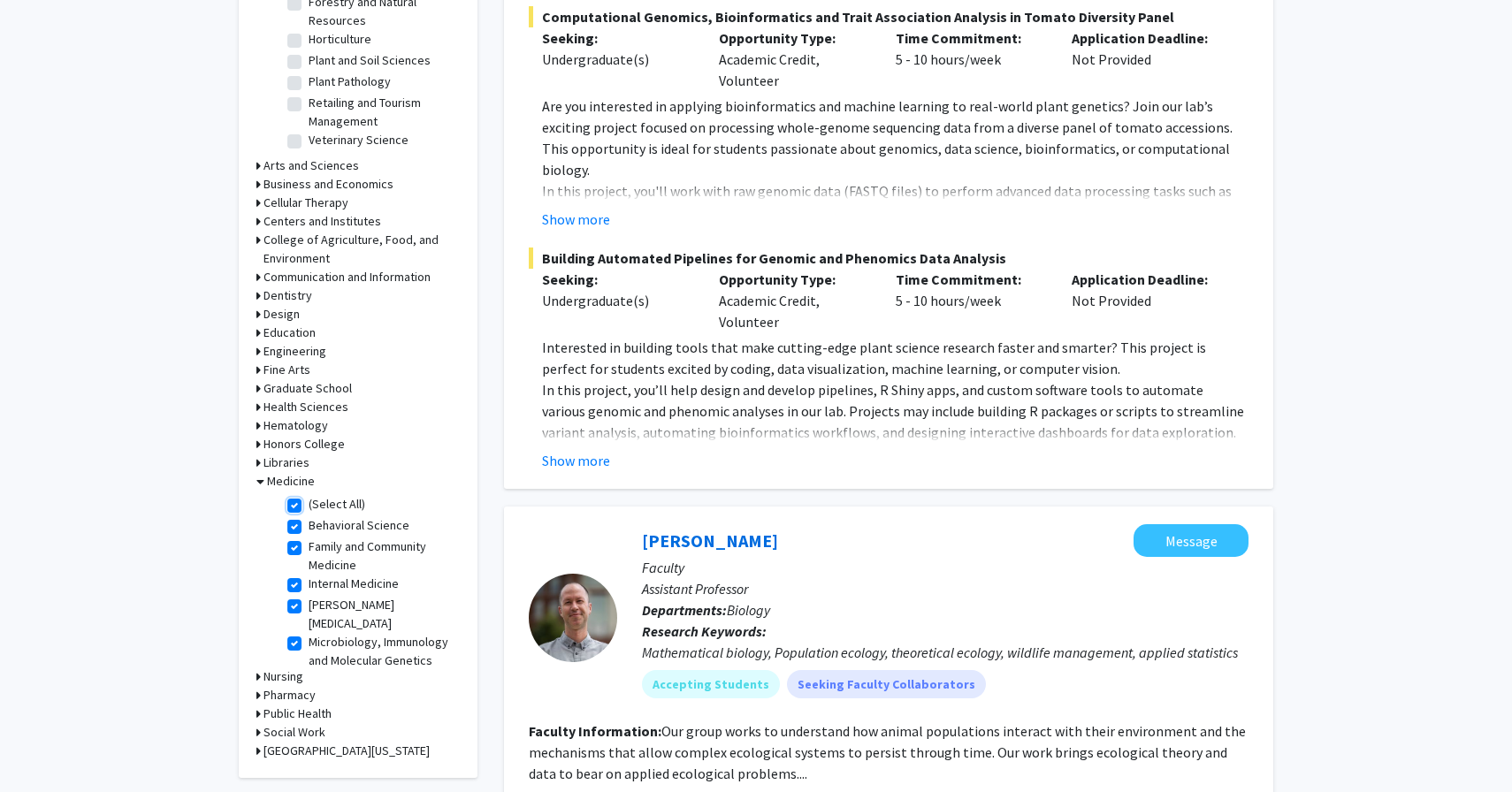
checkbox input "true"
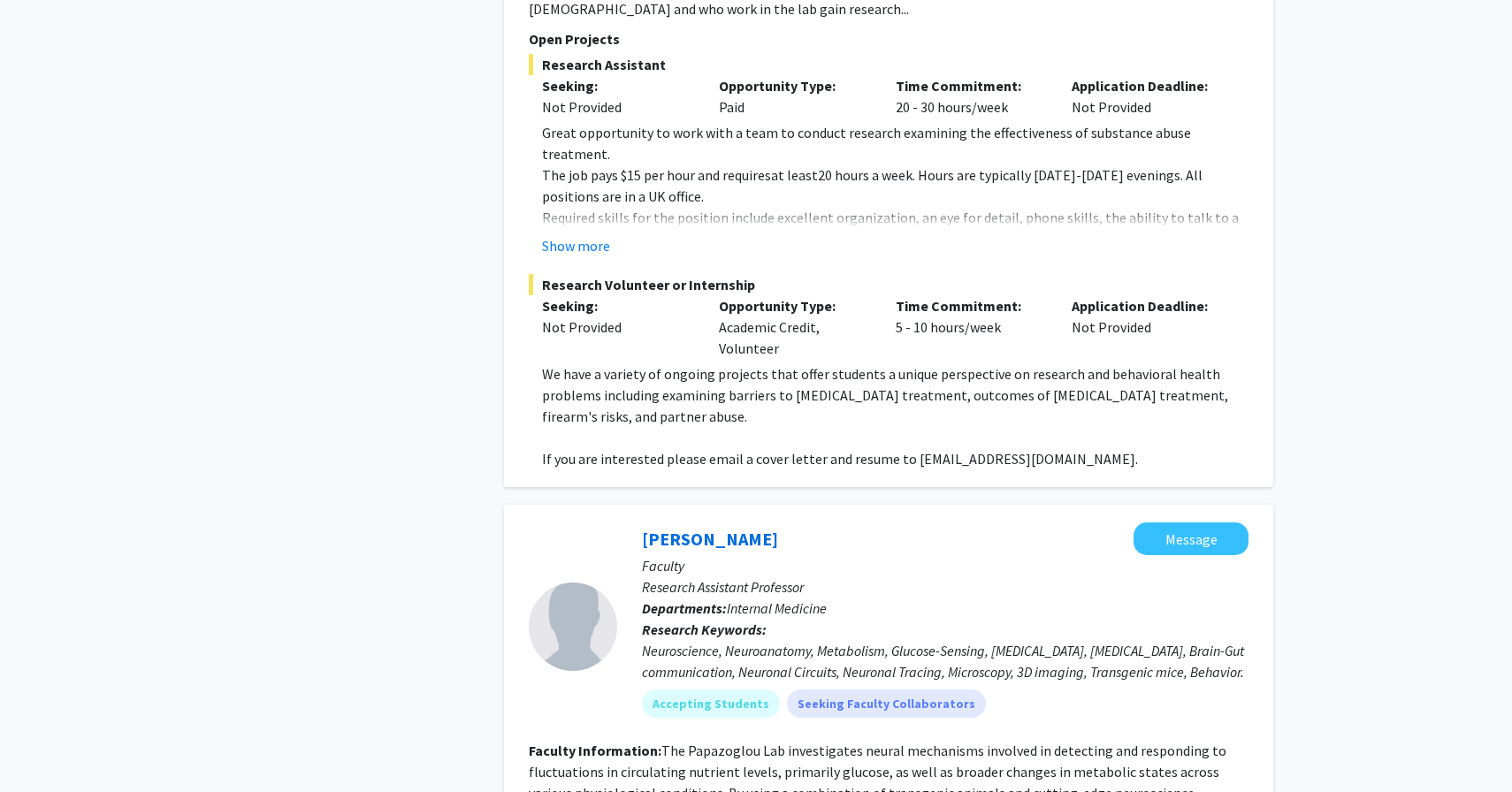
scroll to position [6218, 0]
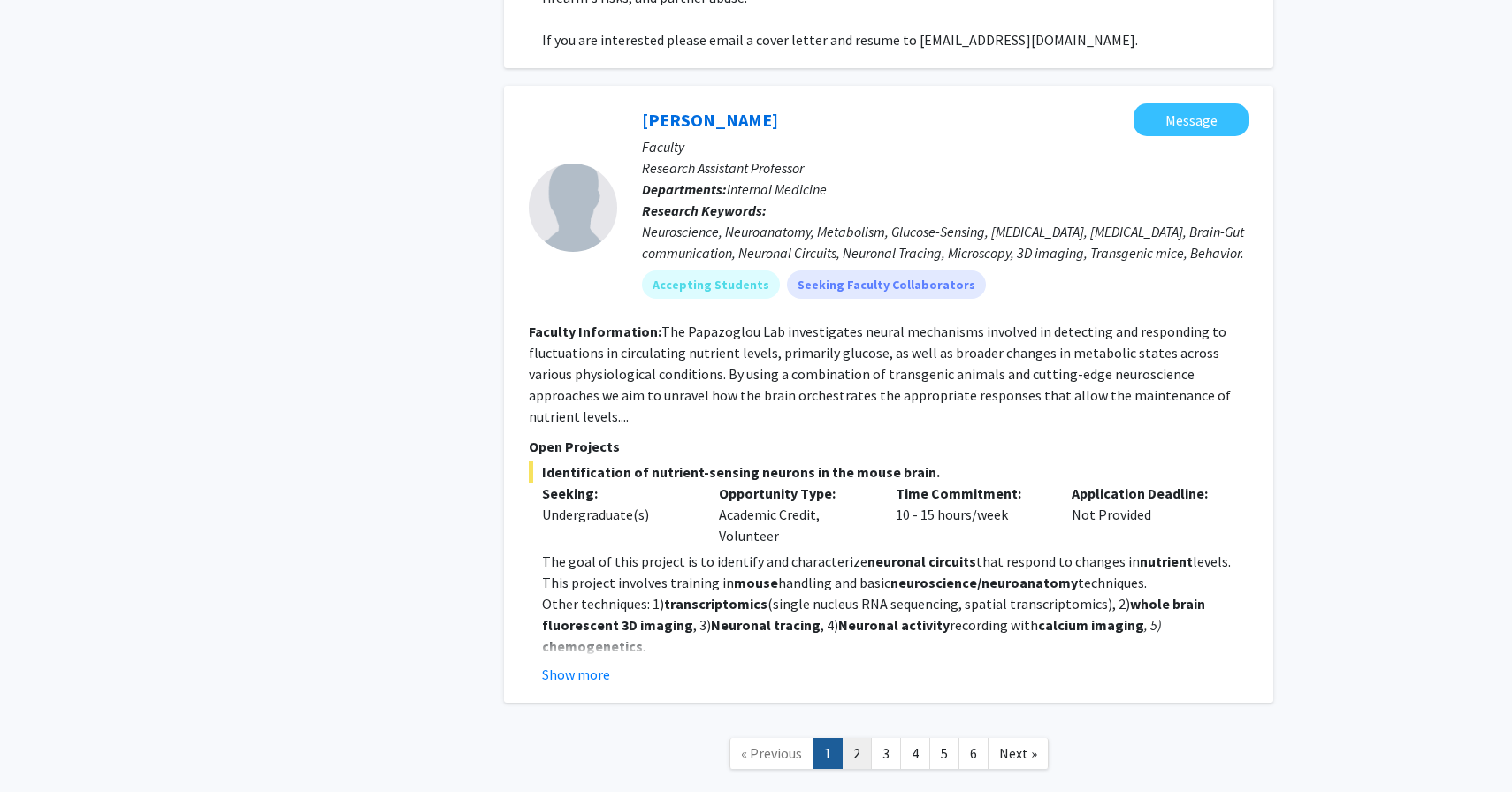
click at [862, 738] on link "2" at bounding box center [856, 753] width 30 height 31
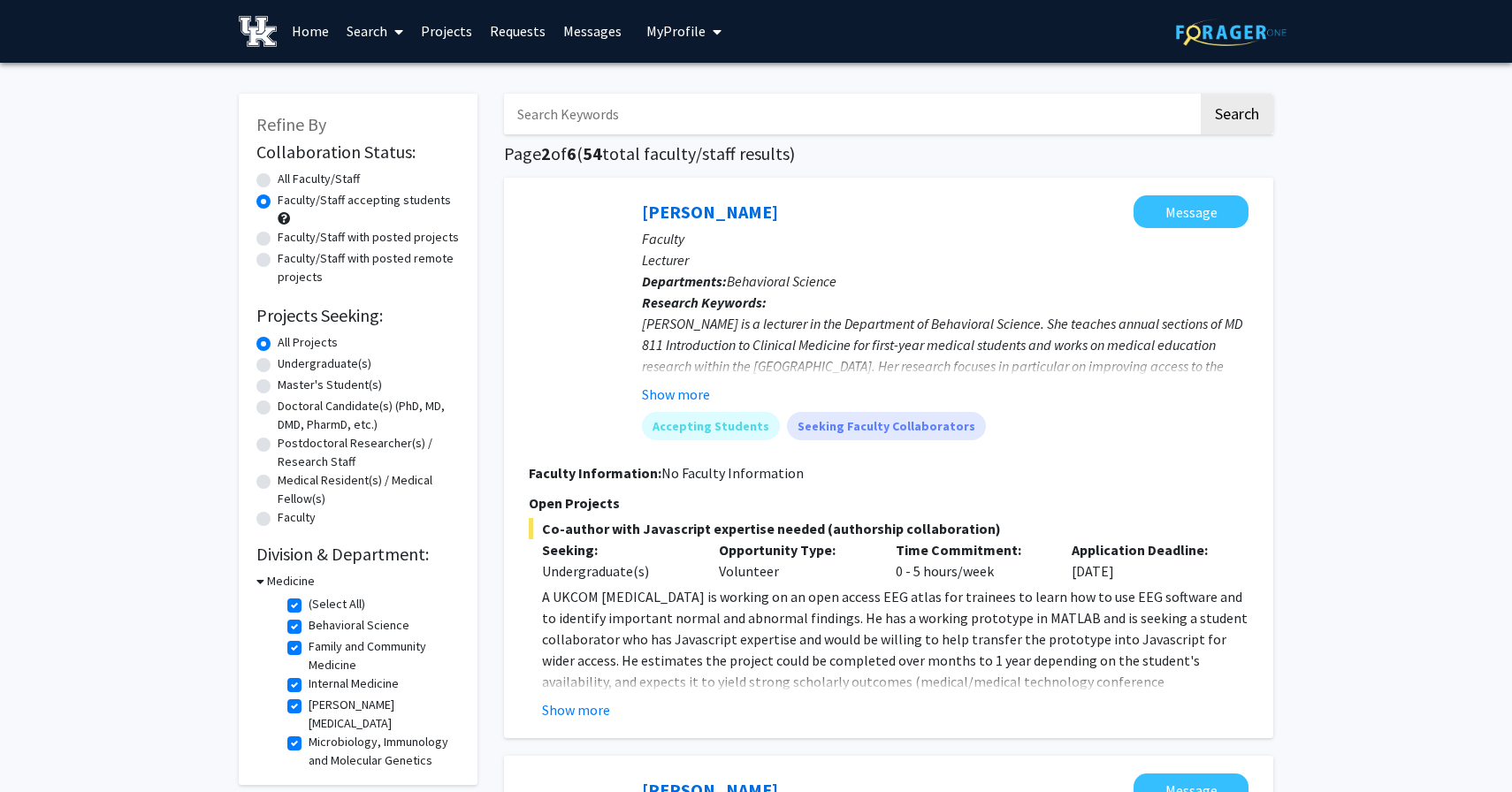
scroll to position [2, 0]
click at [695, 393] on button "Show more" at bounding box center [676, 394] width 68 height 22
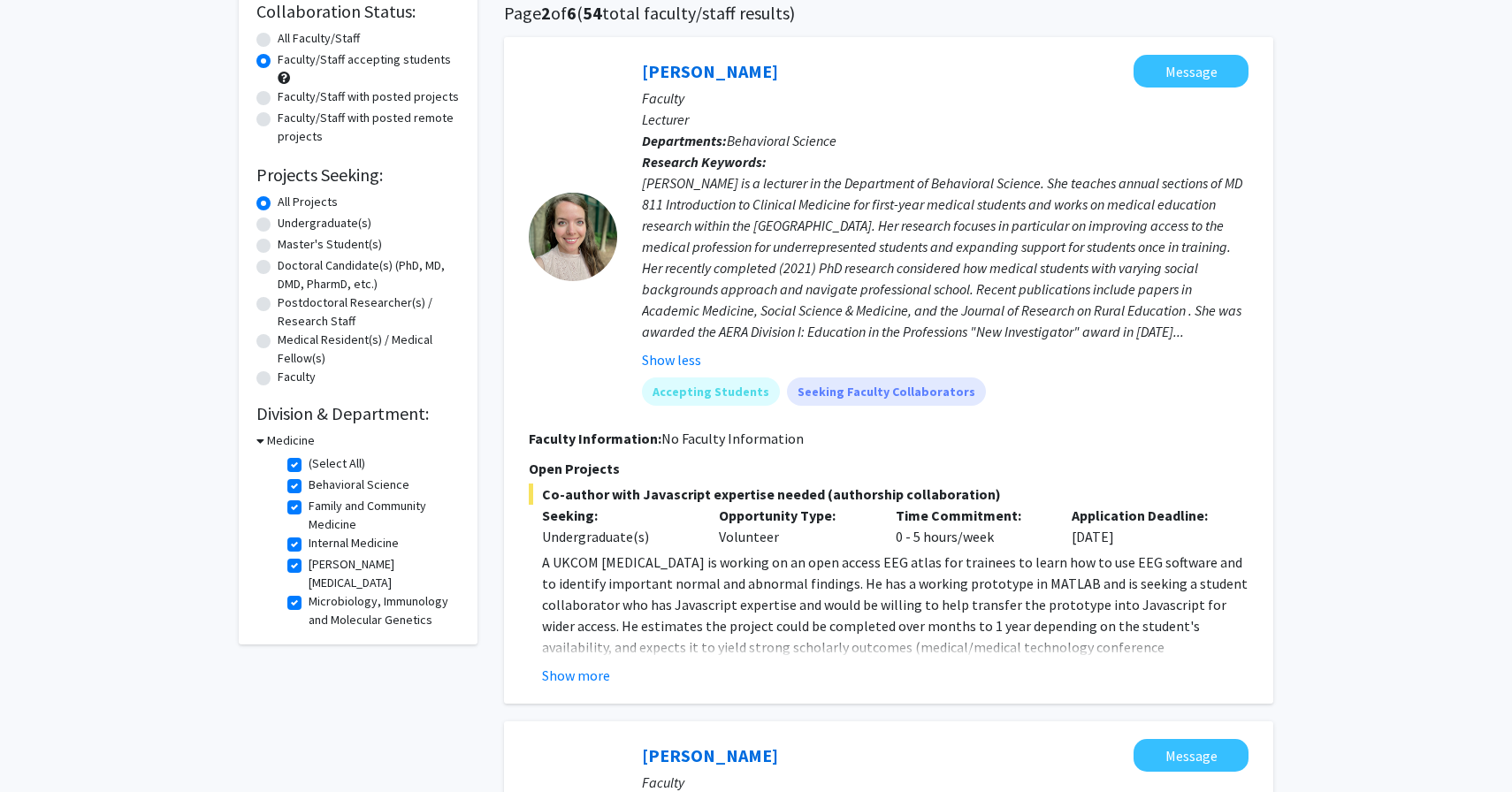
scroll to position [142, 0]
click at [585, 675] on button "Show more" at bounding box center [575, 675] width 68 height 22
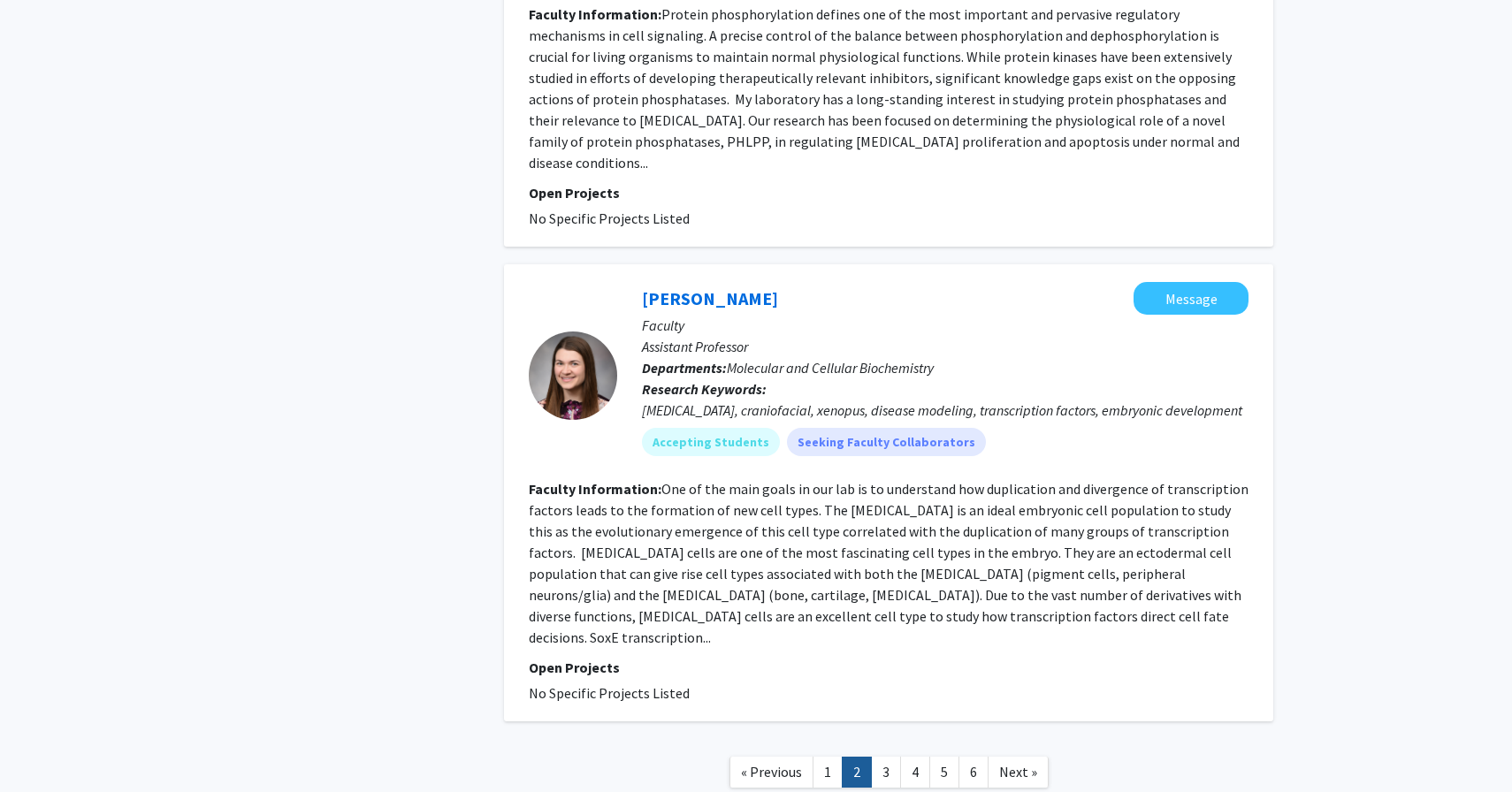
scroll to position [4469, 0]
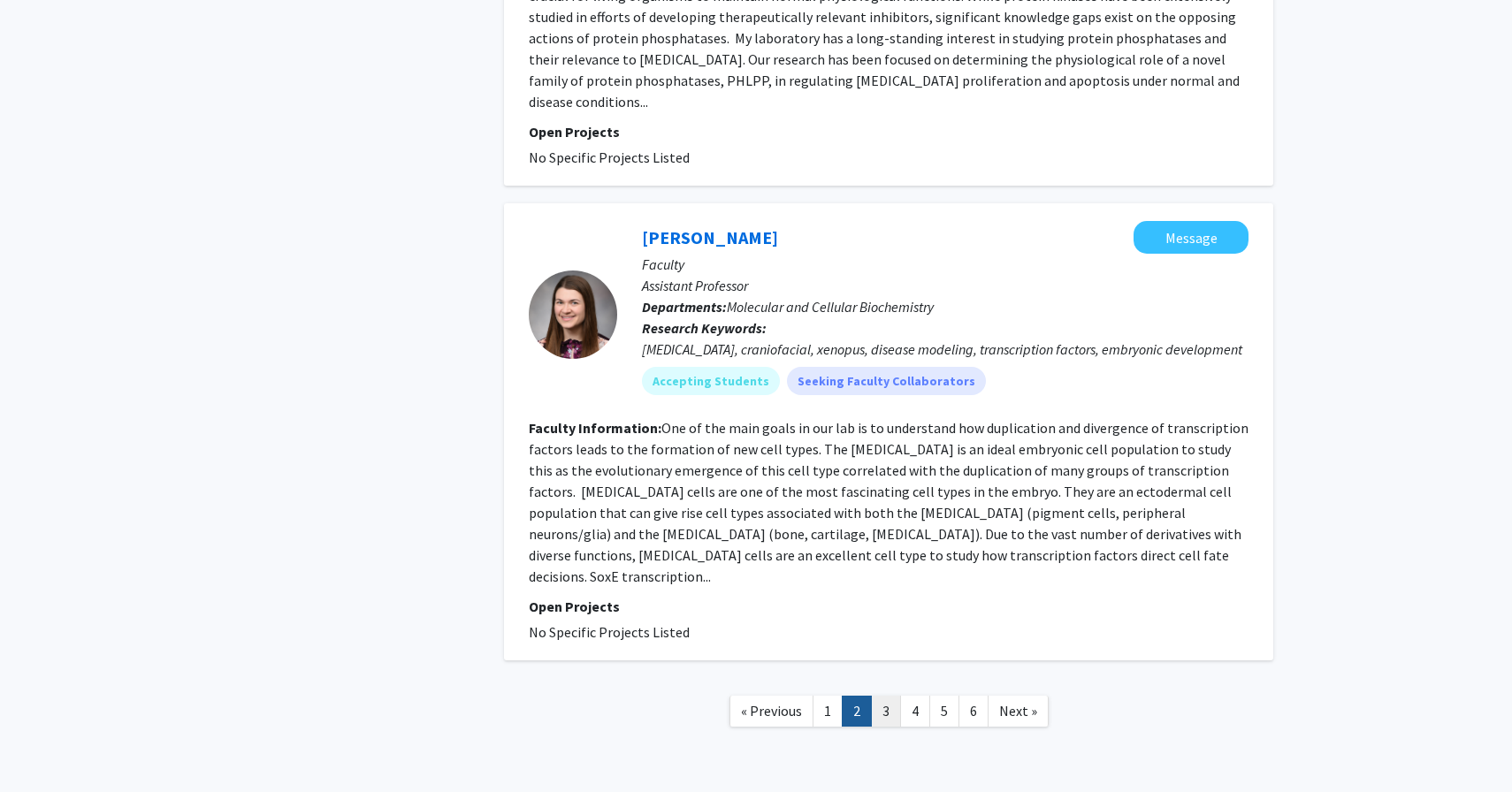
click at [891, 695] on link "3" at bounding box center [886, 710] width 30 height 31
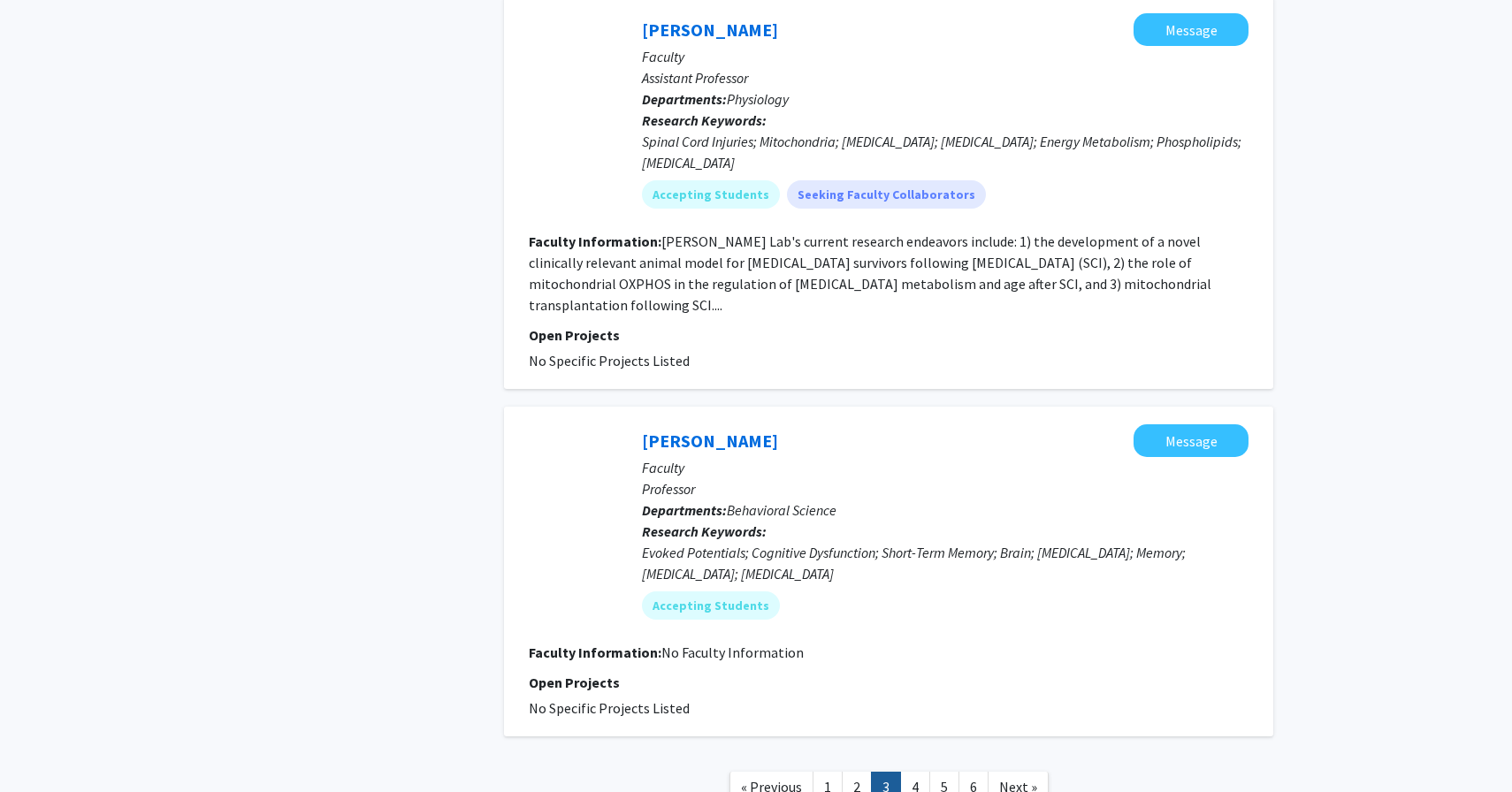
scroll to position [3730, 0]
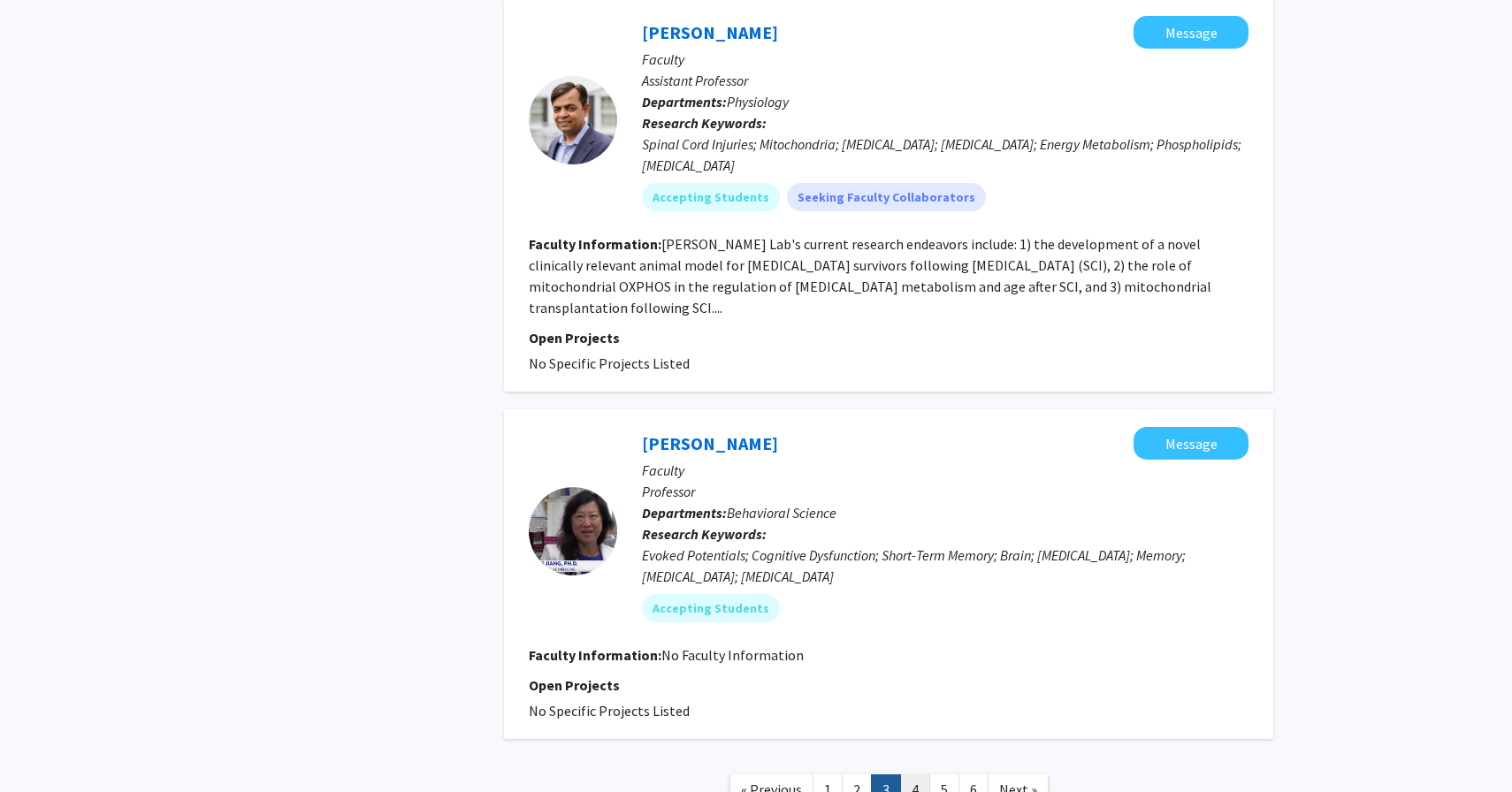
click at [917, 774] on link "4" at bounding box center [914, 789] width 30 height 31
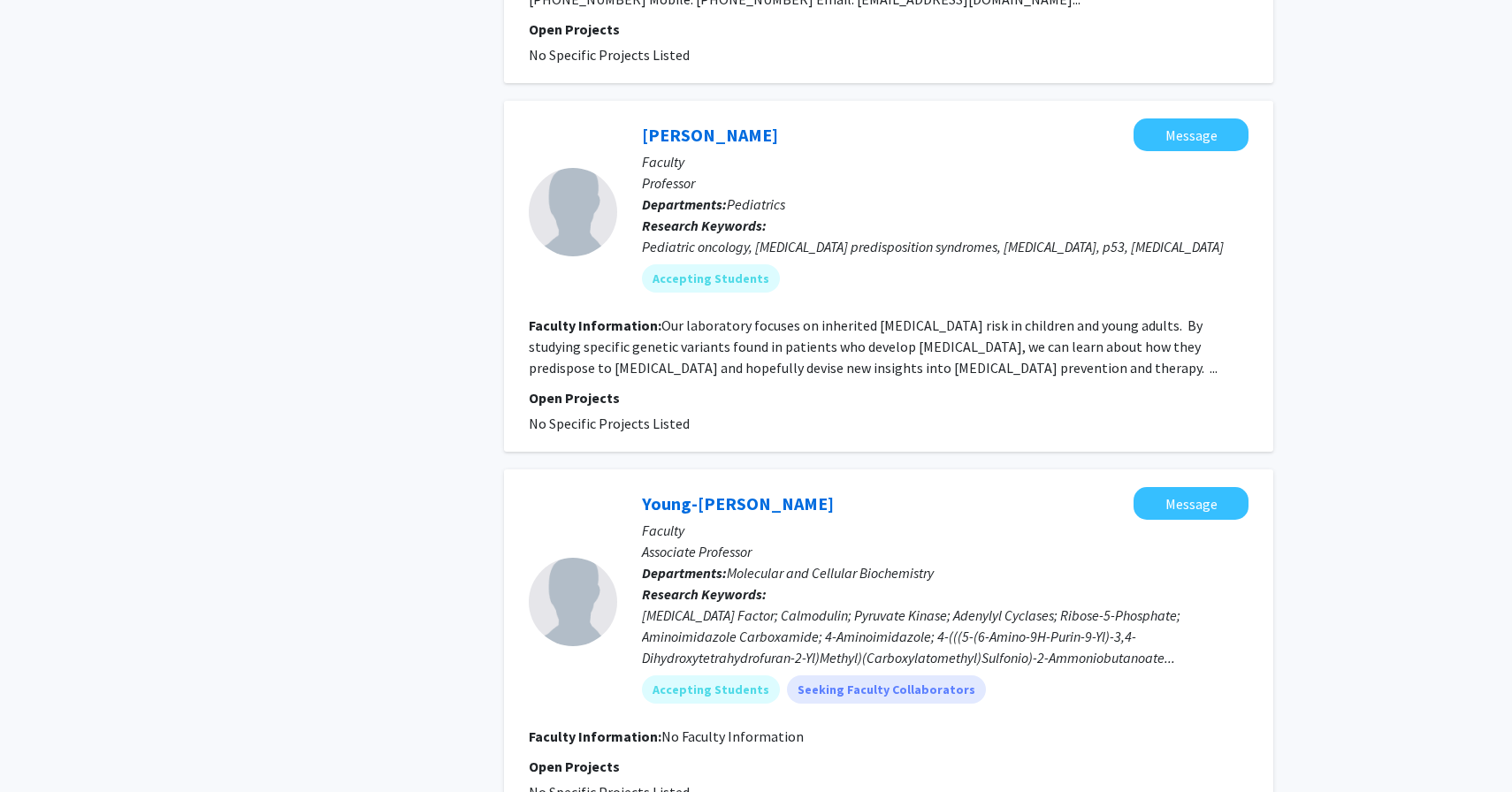
scroll to position [2419, 0]
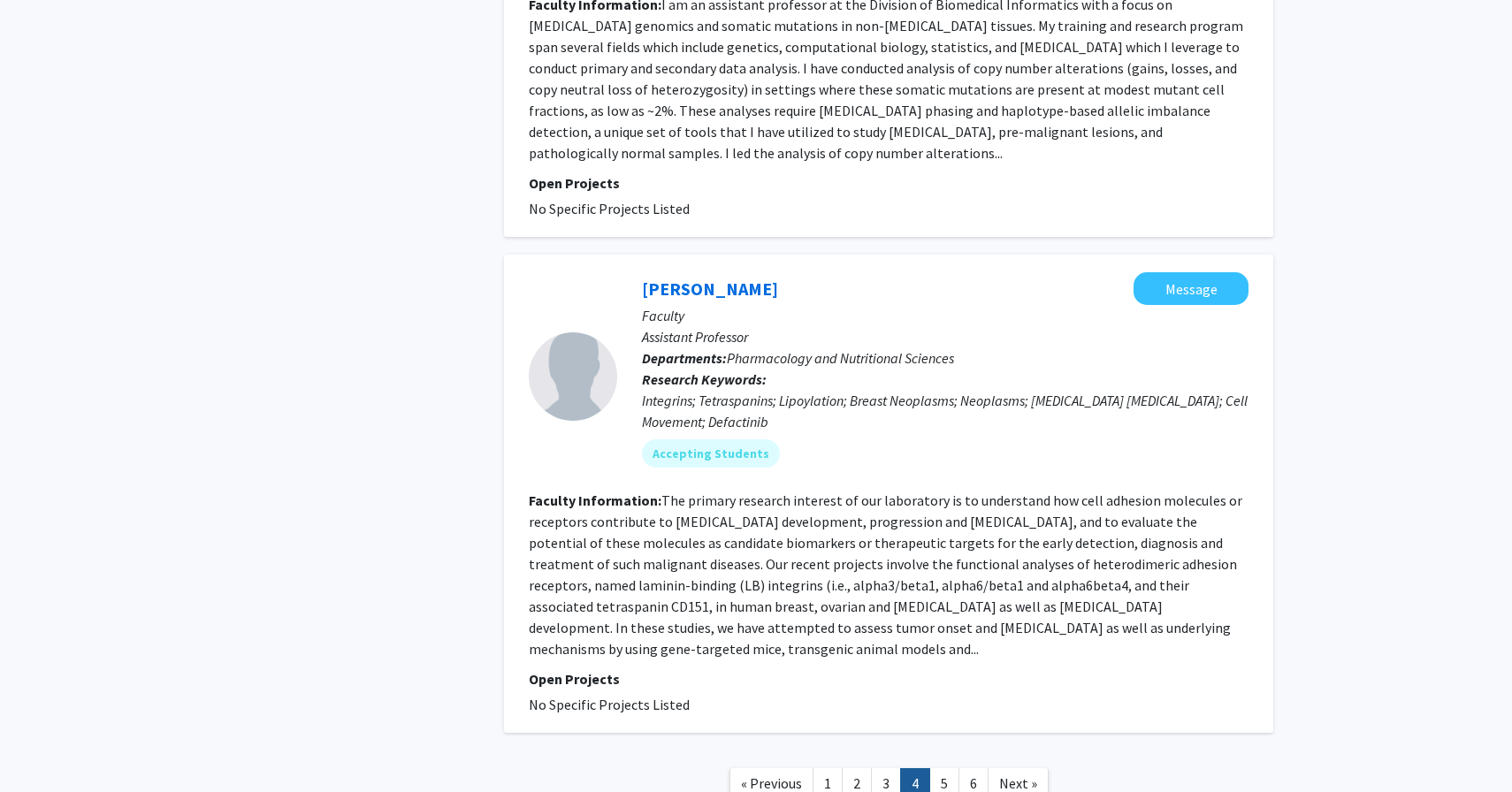
scroll to position [3526, 0]
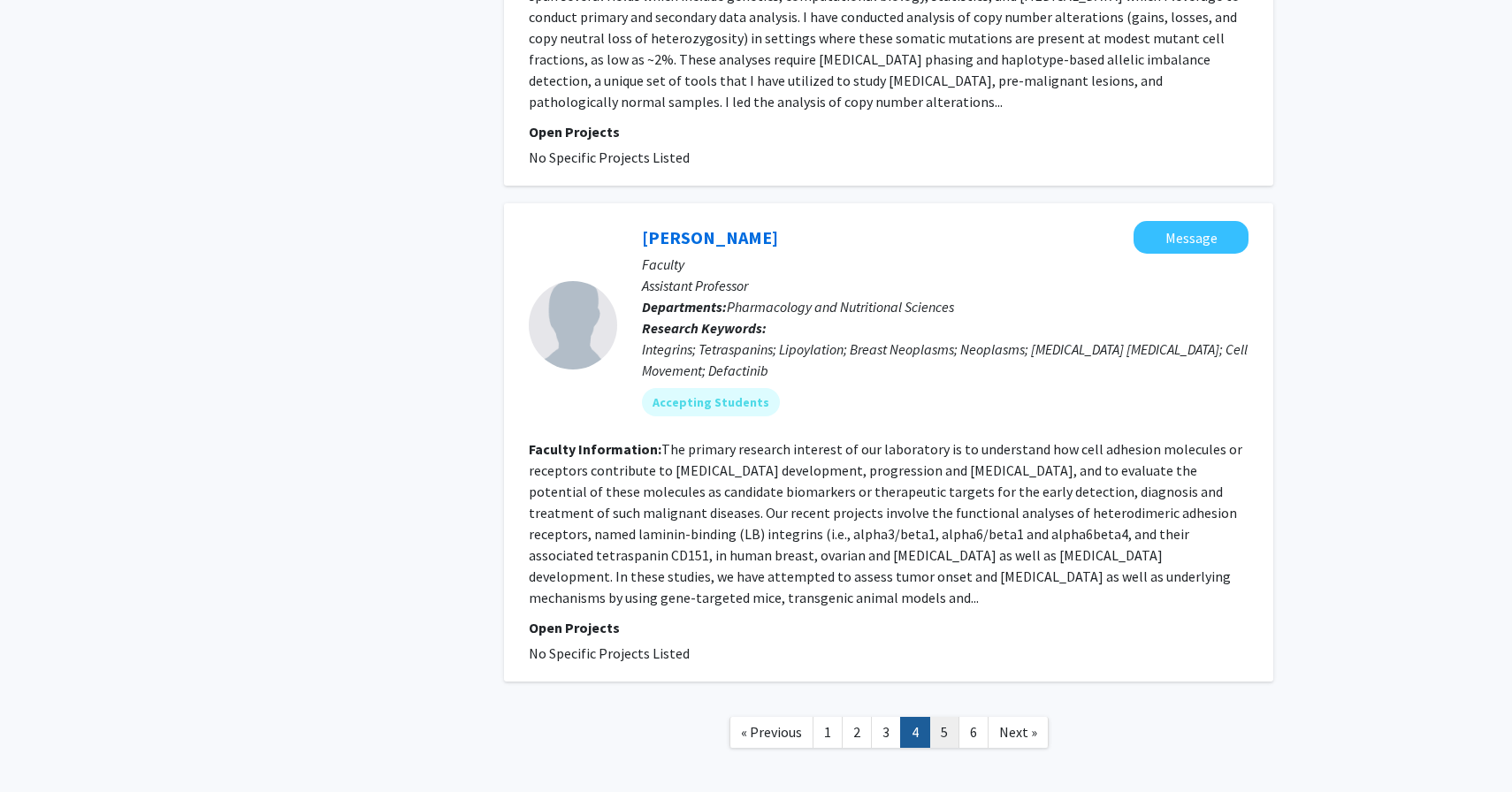
click at [930, 717] on link "5" at bounding box center [944, 732] width 30 height 31
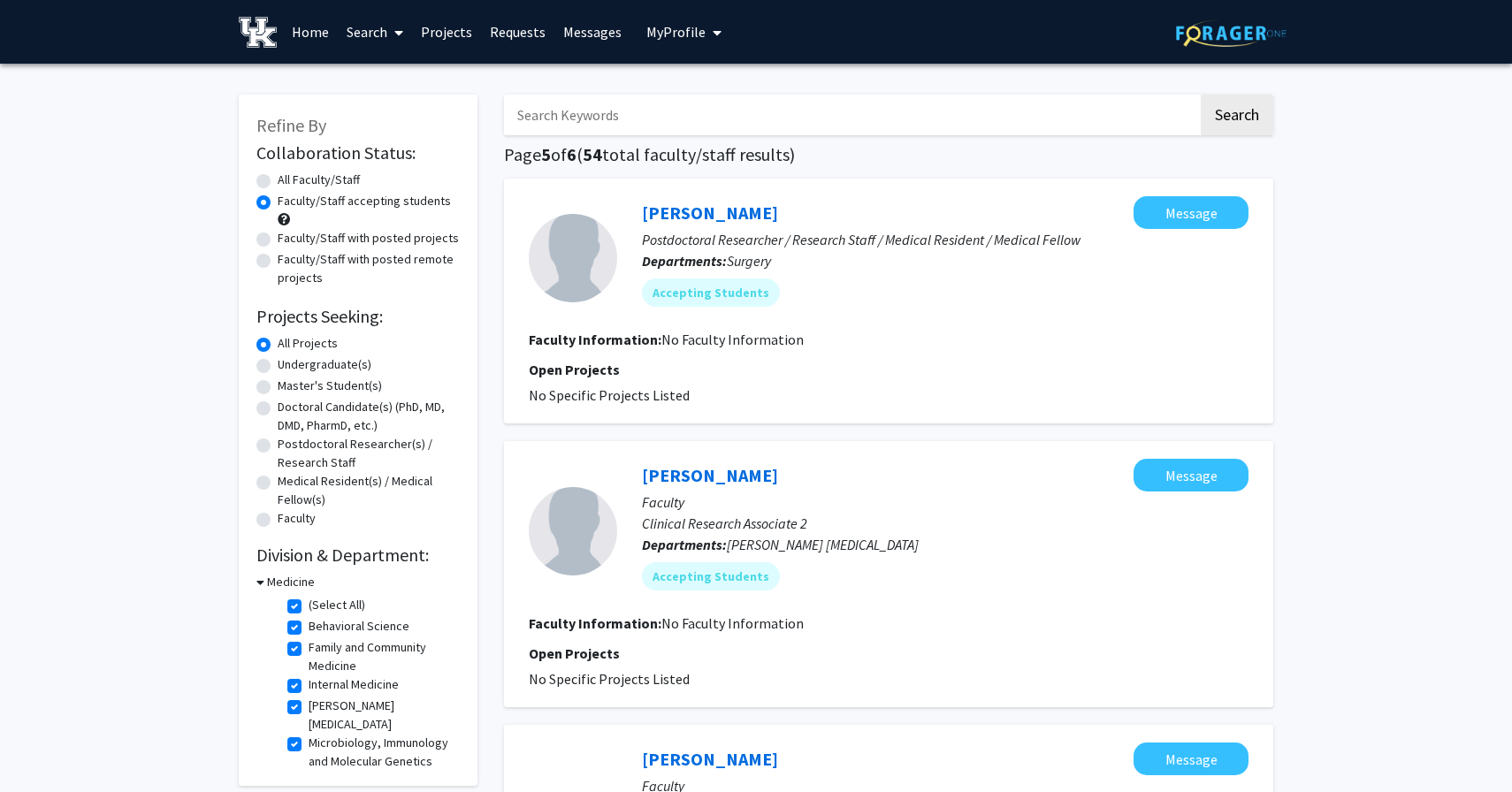
click at [277, 238] on label "Faculty/Staff with posted projects" at bounding box center [368, 238] width 181 height 19
click at [277, 238] on input "Faculty/Staff with posted projects" at bounding box center [283, 235] width 12 height 12
radio input "true"
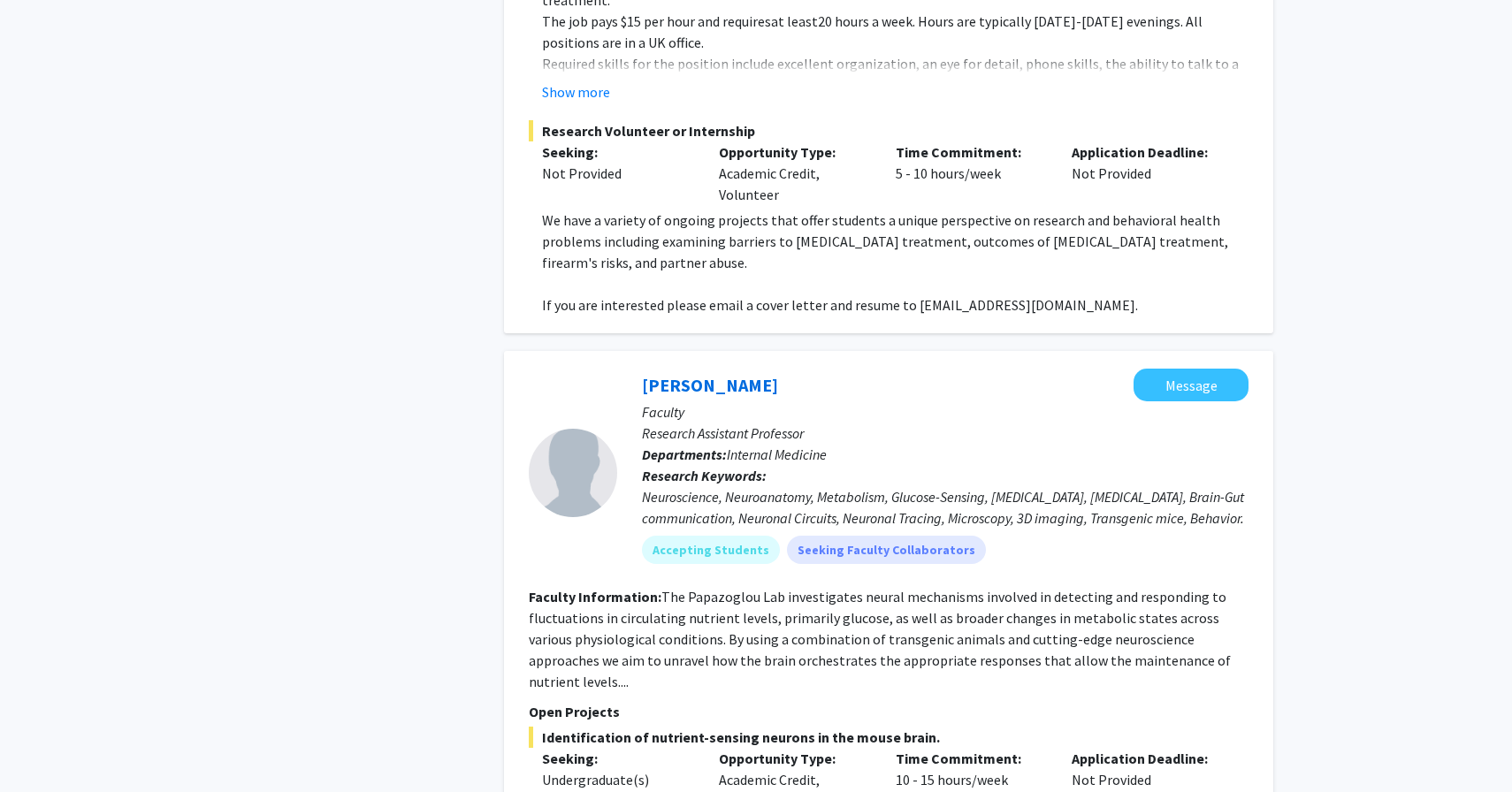
scroll to position [6218, 0]
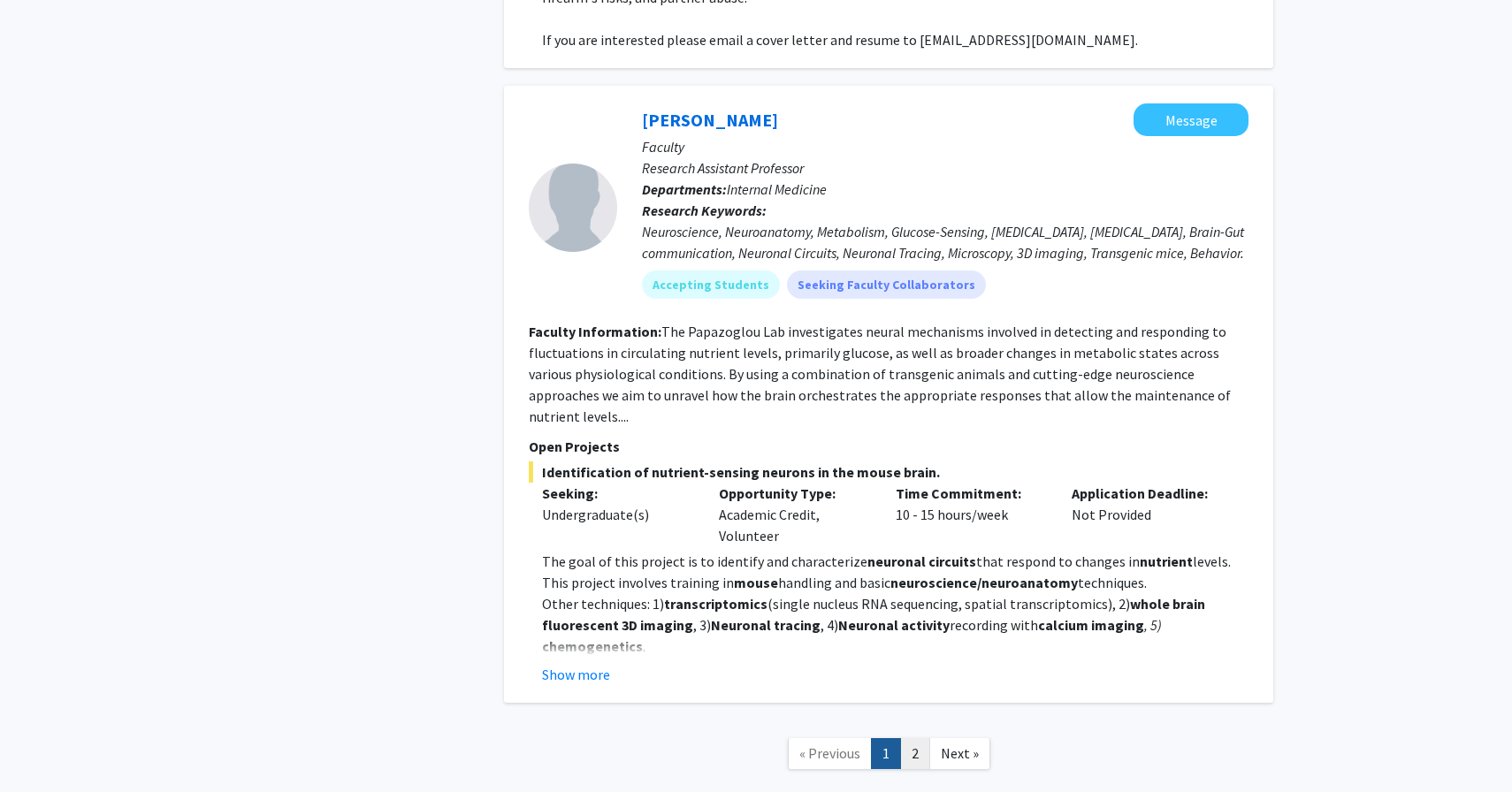
click at [917, 738] on link "2" at bounding box center [914, 753] width 30 height 31
